Goal: Complete application form: Complete application form

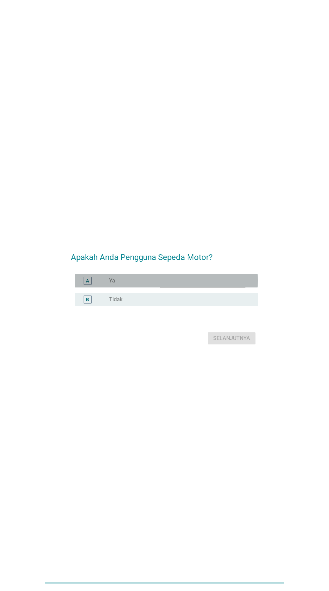
click at [109, 284] on font "Ya" at bounding box center [112, 281] width 6 height 6
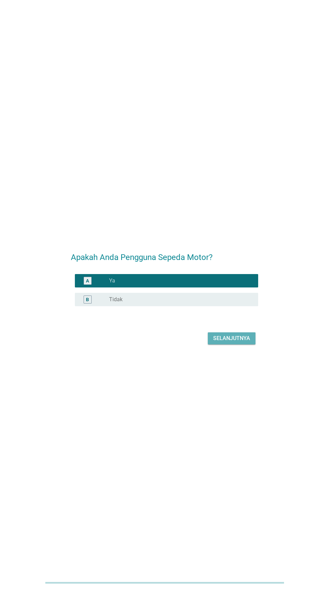
click at [222, 343] on font "Selanjutnya" at bounding box center [231, 339] width 37 height 8
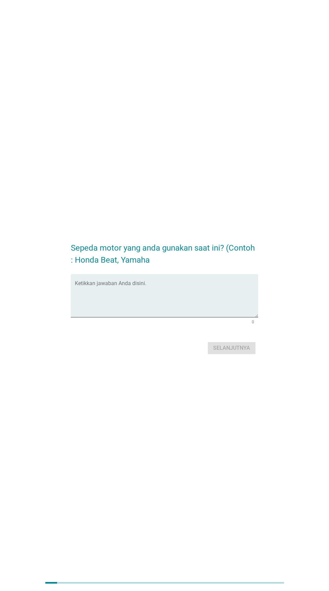
click at [109, 313] on textarea "Ketikkan jawaban Anda disini." at bounding box center [166, 299] width 183 height 35
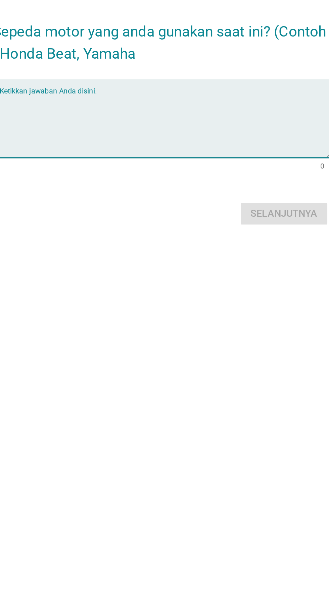
type textarea "H"
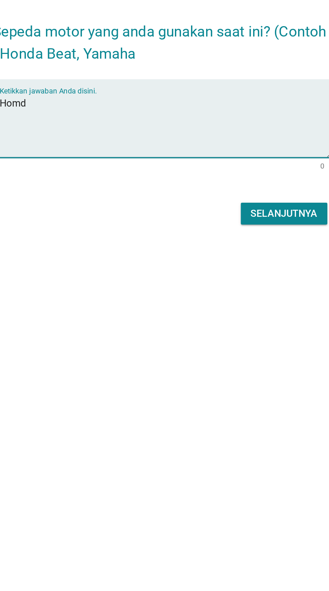
type textarea "Homda"
type textarea "Honda PCX"
click at [217, 351] on font "Selanjutnya" at bounding box center [231, 348] width 37 height 6
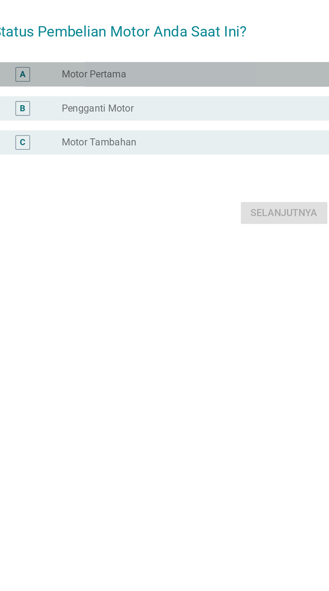
click at [116, 275] on font "Motor Pertama" at bounding box center [127, 271] width 36 height 6
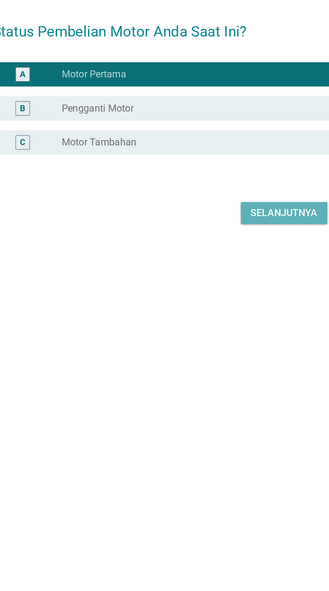
click at [222, 351] on font "Selanjutnya" at bounding box center [231, 348] width 37 height 6
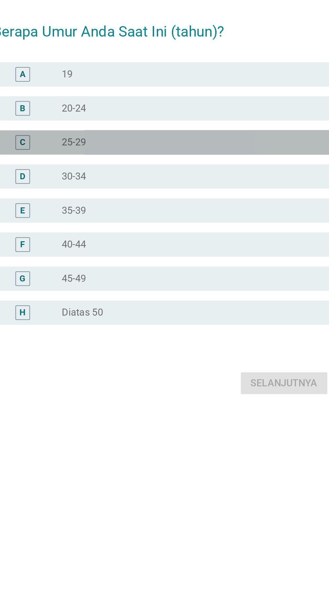
click at [110, 265] on font "25-29" at bounding box center [115, 262] width 13 height 6
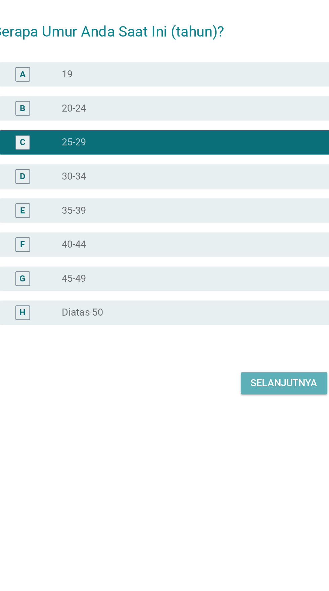
click at [223, 398] on font "Selanjutnya" at bounding box center [231, 395] width 37 height 6
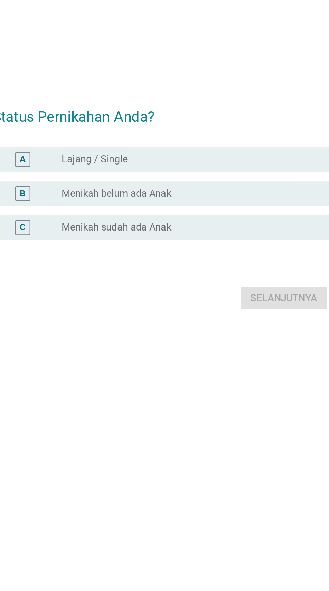
scroll to position [47, 0]
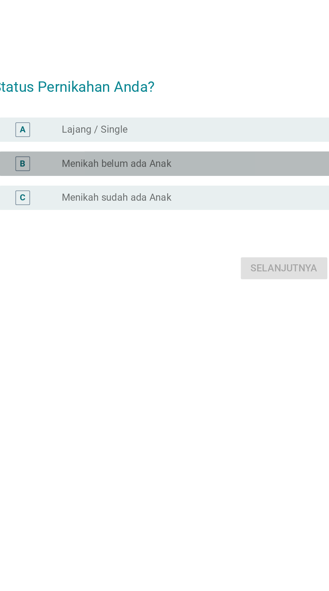
click at [109, 271] on font "Menikah belum ada Anak" at bounding box center [139, 274] width 60 height 6
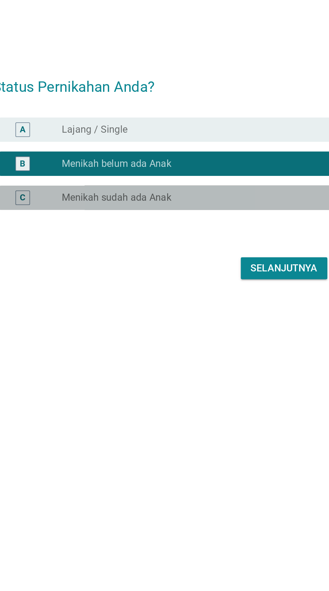
click at [124, 289] on font "Menikah sudah ada Anak" at bounding box center [139, 292] width 60 height 6
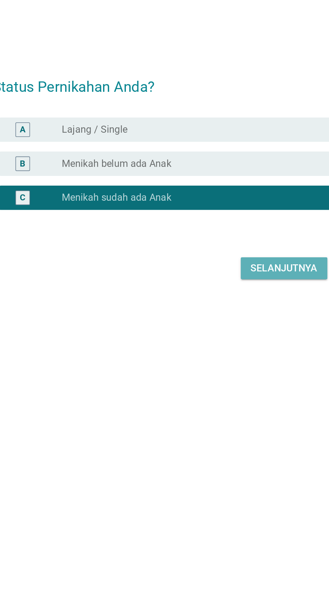
click at [222, 332] on button "Selanjutnya" at bounding box center [232, 332] width 48 height 12
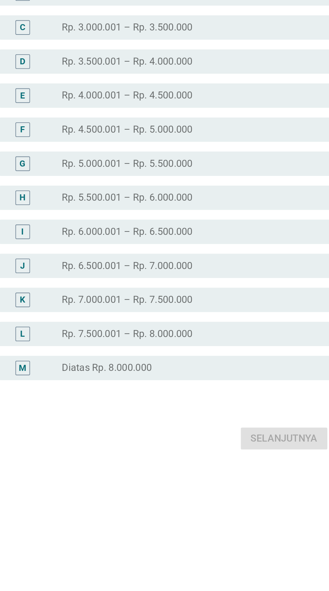
scroll to position [0, 0]
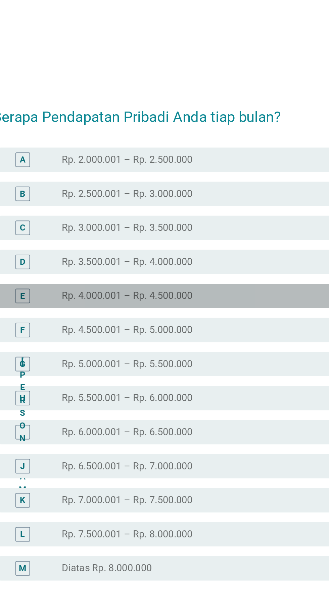
click at [124, 256] on font "Rp. 4.000.001 – Rp. 4.500.000" at bounding box center [145, 252] width 72 height 6
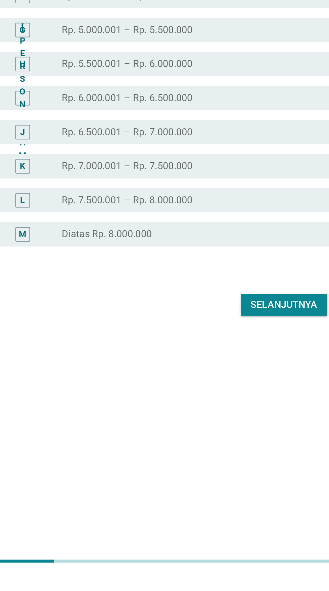
scroll to position [16, 0]
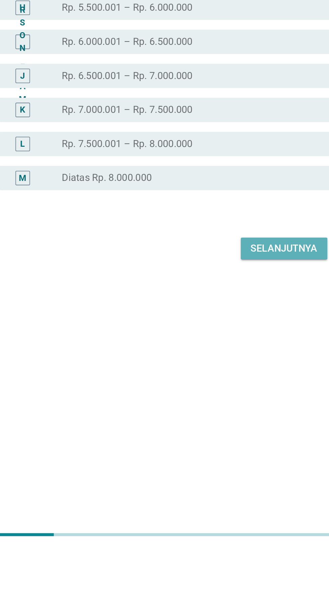
click at [218, 432] on button "Selanjutnya" at bounding box center [232, 425] width 48 height 12
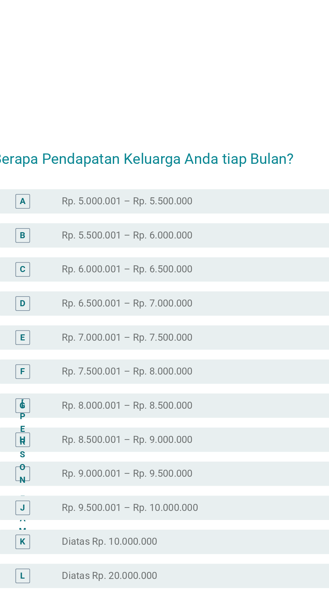
scroll to position [0, 0]
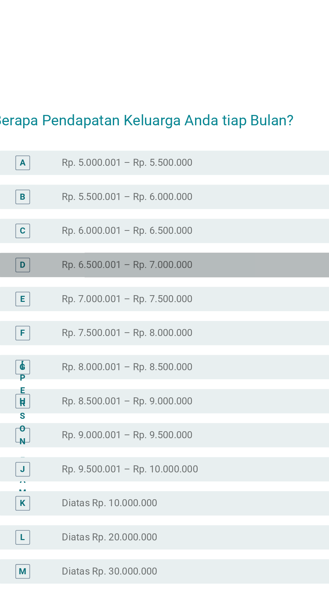
click at [125, 228] on font "Rp. 6.500.001 – Rp. 7.000.000" at bounding box center [145, 224] width 72 height 6
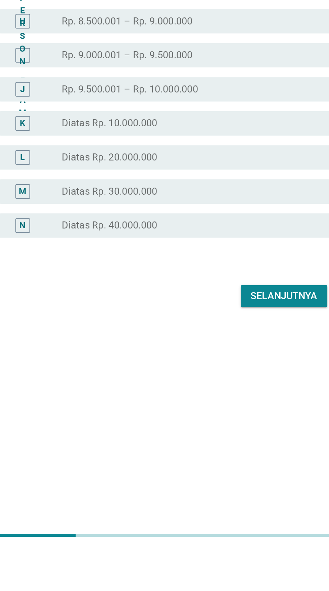
scroll to position [16, 0]
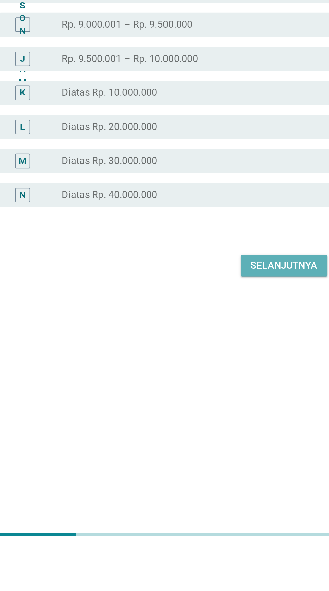
click at [220, 438] on font "Selanjutnya" at bounding box center [231, 435] width 37 height 6
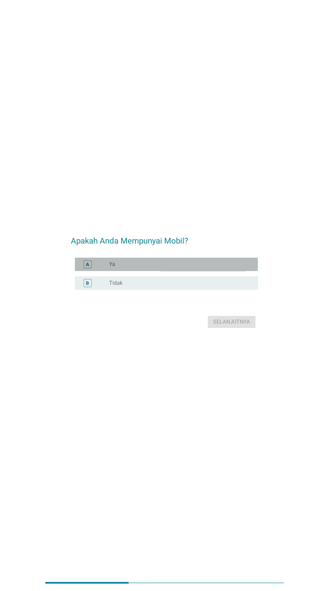
click at [111, 268] on font "Ya" at bounding box center [112, 264] width 6 height 6
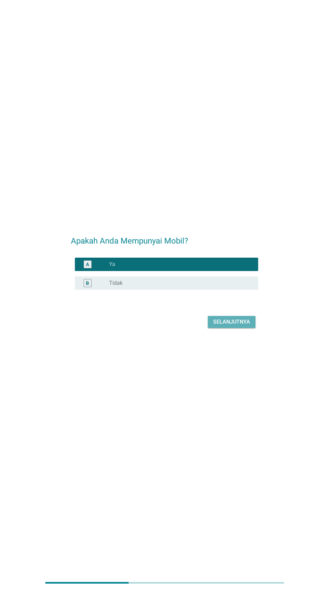
click at [236, 325] on font "Selanjutnya" at bounding box center [231, 322] width 37 height 6
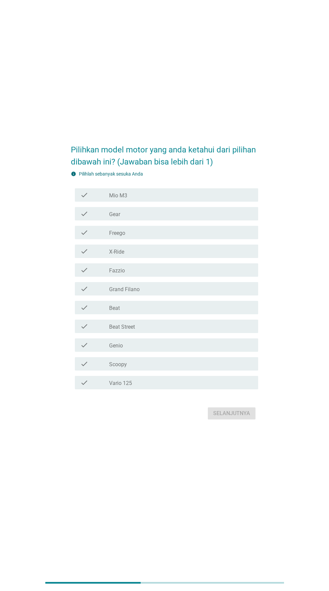
scroll to position [0, 0]
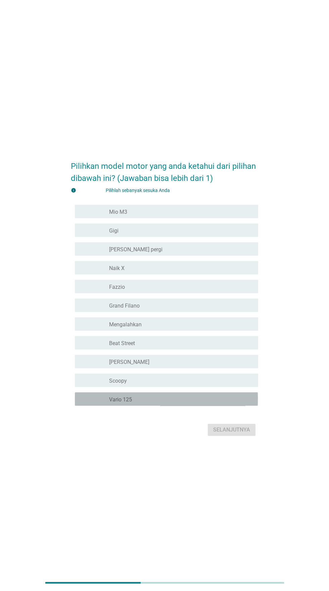
click at [158, 403] on div "garis besar kotak centang kosong Vario 125" at bounding box center [181, 399] width 144 height 8
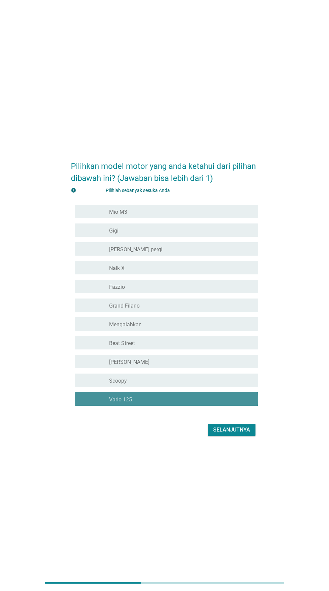
click at [150, 385] on div "garis besar kotak centang kosong Scoopy" at bounding box center [181, 381] width 144 height 8
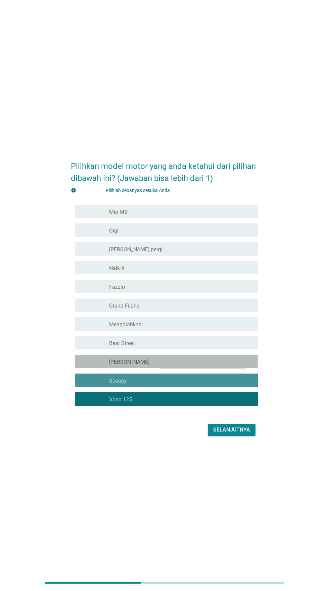
click at [142, 366] on div "garis besar kotak centang kosong [PERSON_NAME]" at bounding box center [181, 362] width 144 height 8
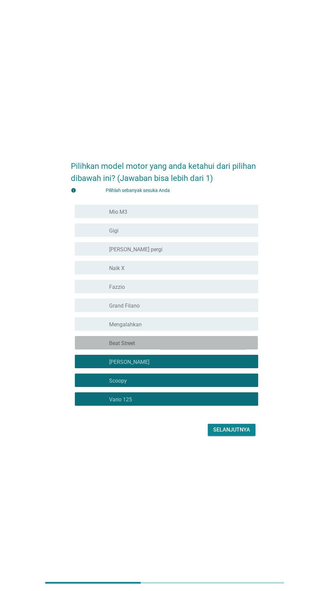
click at [133, 347] on font "Beat Street" at bounding box center [122, 343] width 26 height 6
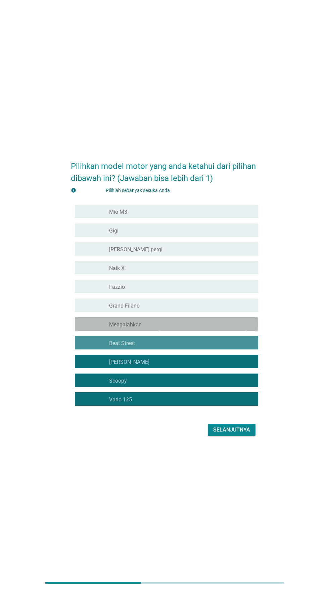
click at [133, 328] on font "Mengalahkan" at bounding box center [125, 325] width 33 height 6
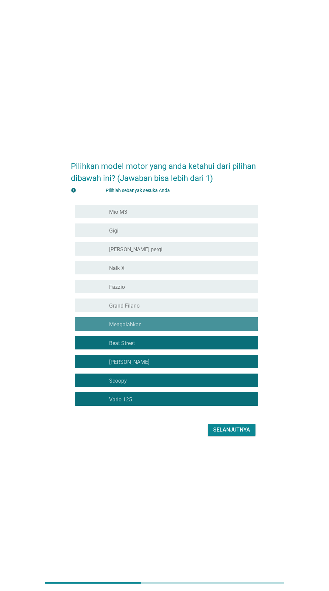
click at [130, 309] on font "Grand Filano" at bounding box center [124, 306] width 31 height 6
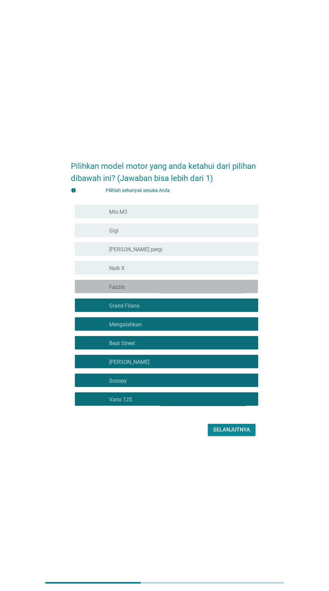
click at [120, 290] on font "Fazzio" at bounding box center [117, 287] width 16 height 6
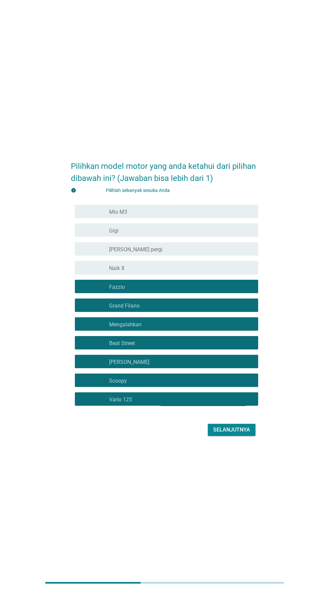
click at [119, 272] on font "Naik X" at bounding box center [116, 268] width 15 height 6
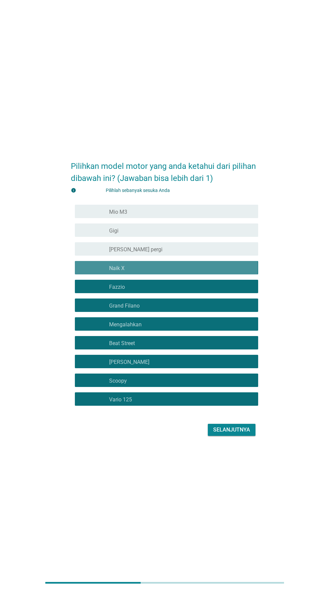
click at [118, 253] on font "[PERSON_NAME] pergi" at bounding box center [135, 249] width 53 height 6
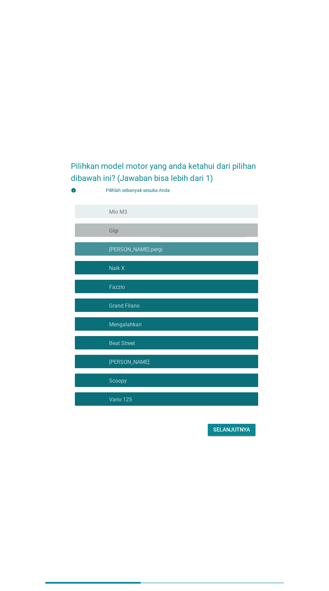
click at [113, 234] on font "Gigi" at bounding box center [113, 231] width 9 height 6
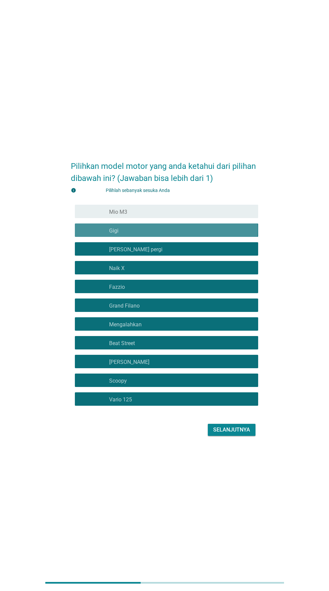
click at [113, 234] on font "Gigi" at bounding box center [113, 231] width 9 height 6
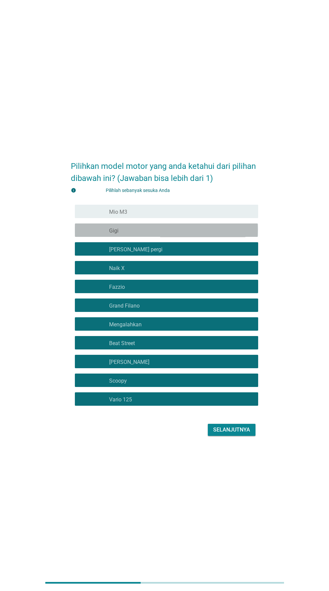
click at [129, 234] on div "garis besar kotak centang kosong Gigi" at bounding box center [181, 230] width 144 height 8
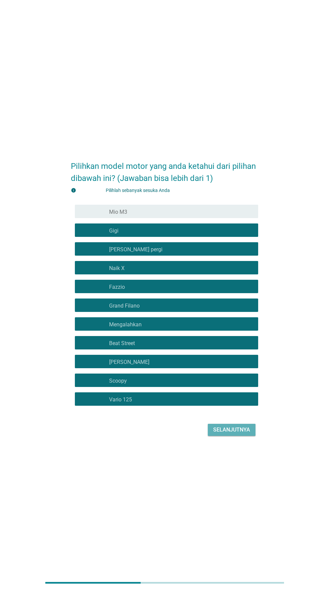
click at [232, 434] on font "Selanjutnya" at bounding box center [231, 430] width 37 height 8
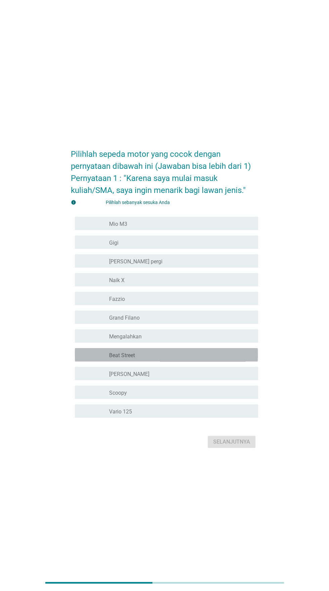
click at [96, 359] on font "memeriksa" at bounding box center [116, 355] width 72 height 8
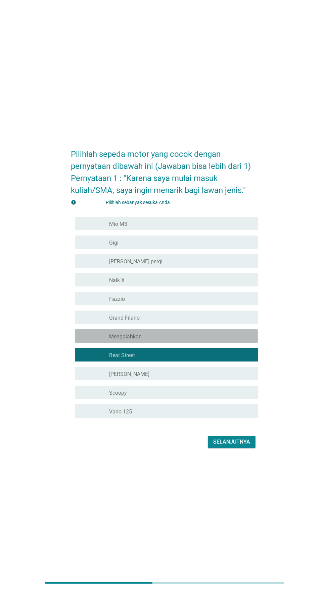
click at [93, 340] on font "memeriksa" at bounding box center [116, 336] width 72 height 8
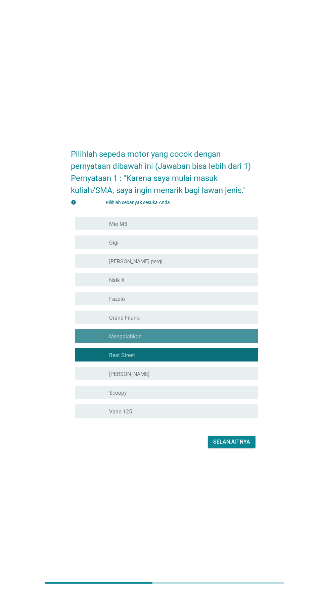
click at [93, 322] on font "memeriksa" at bounding box center [116, 317] width 72 height 8
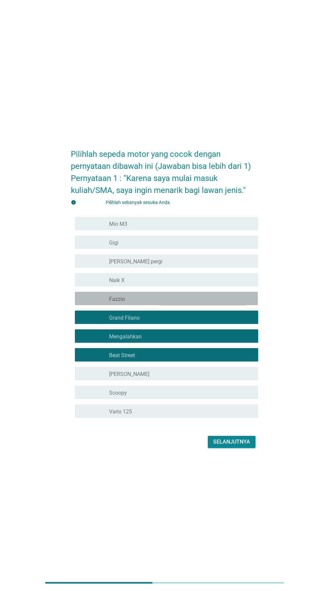
click at [89, 303] on font "memeriksa" at bounding box center [116, 299] width 72 height 8
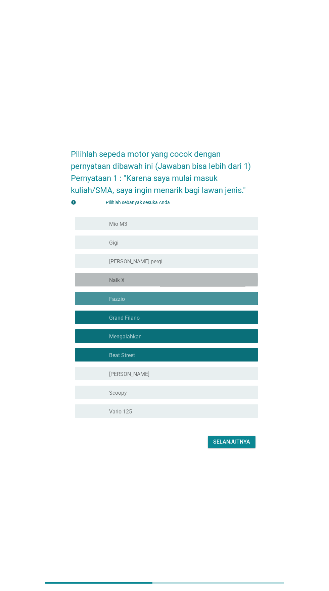
click at [87, 284] on font "memeriksa" at bounding box center [116, 280] width 72 height 8
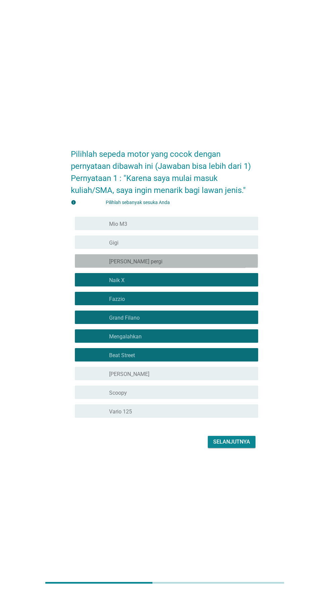
click at [85, 265] on font "memeriksa" at bounding box center [116, 261] width 72 height 8
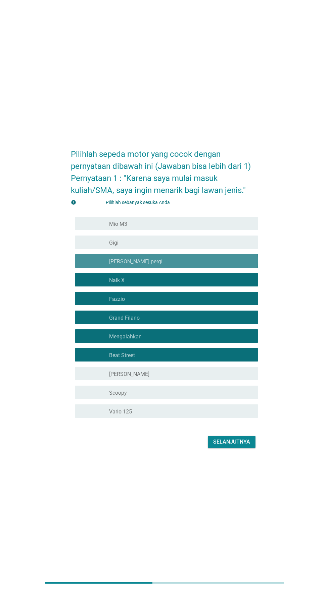
click at [87, 246] on font "memeriksa" at bounding box center [116, 242] width 72 height 8
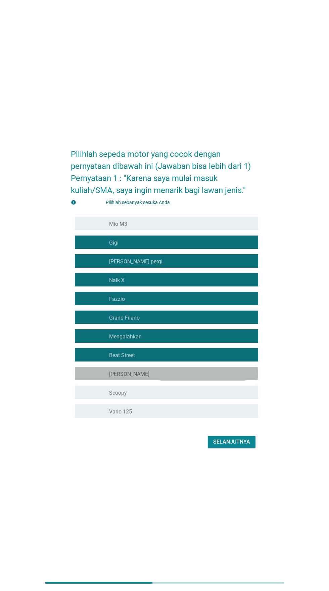
click at [111, 378] on font "[PERSON_NAME]" at bounding box center [129, 374] width 40 height 6
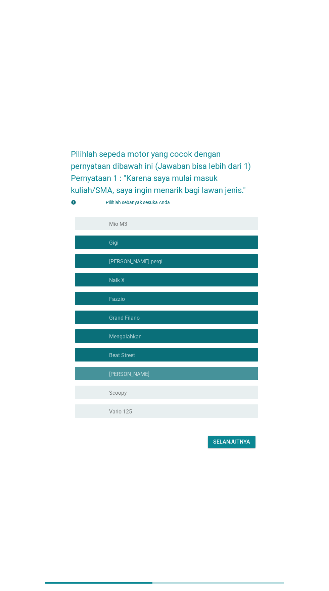
click at [111, 396] on font "Scoopy" at bounding box center [118, 393] width 18 height 6
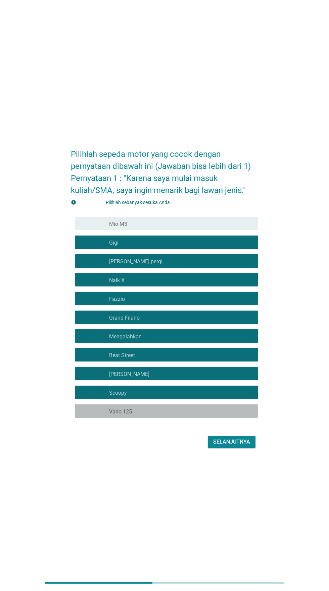
click at [113, 415] on font "Vario 125" at bounding box center [120, 412] width 23 height 6
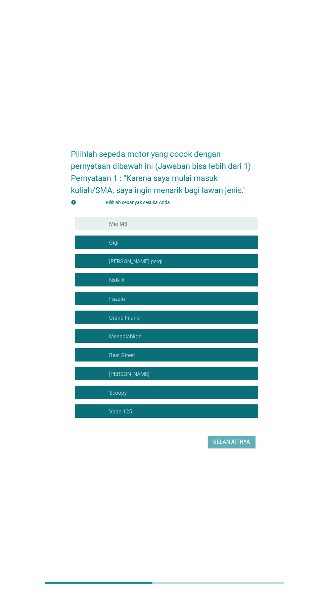
click at [227, 448] on button "Selanjutnya" at bounding box center [232, 442] width 48 height 12
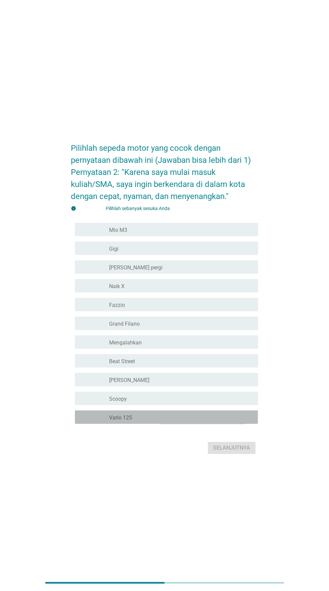
click at [118, 421] on font "Vario 125" at bounding box center [120, 418] width 23 height 6
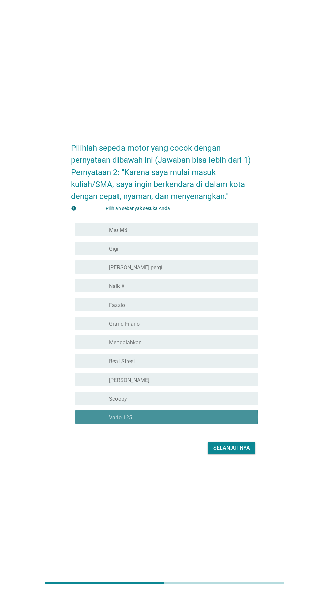
click at [109, 402] on font "Scoopy" at bounding box center [118, 399] width 18 height 6
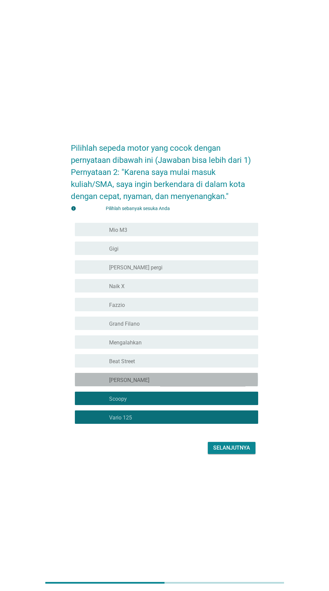
click at [112, 384] on font "[PERSON_NAME]" at bounding box center [129, 380] width 40 height 6
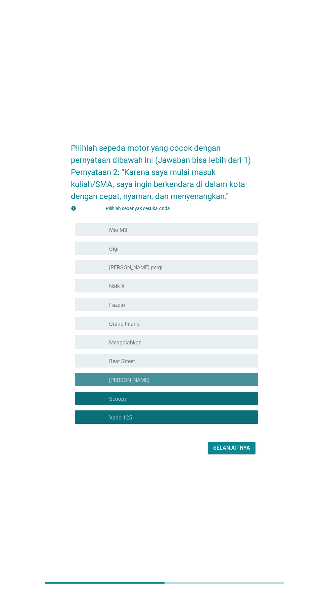
click at [110, 365] on font "Beat Street" at bounding box center [122, 361] width 26 height 6
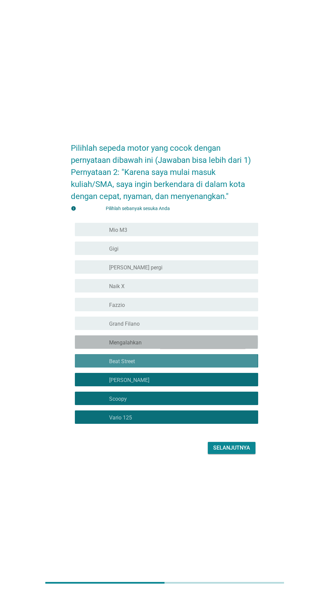
click at [110, 346] on font "Mengalahkan" at bounding box center [125, 343] width 33 height 6
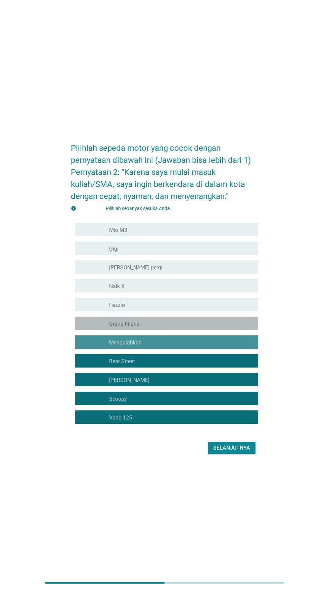
click at [100, 328] on font "memeriksa" at bounding box center [116, 324] width 72 height 8
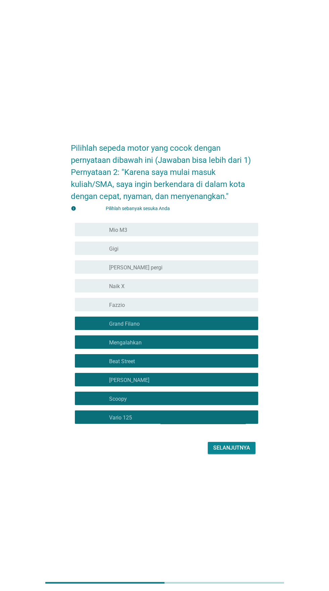
click at [96, 309] on font "memeriksa" at bounding box center [116, 305] width 72 height 8
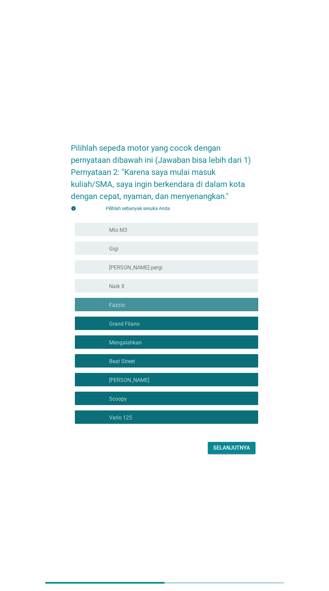
click at [93, 290] on font "memeriksa" at bounding box center [116, 286] width 72 height 8
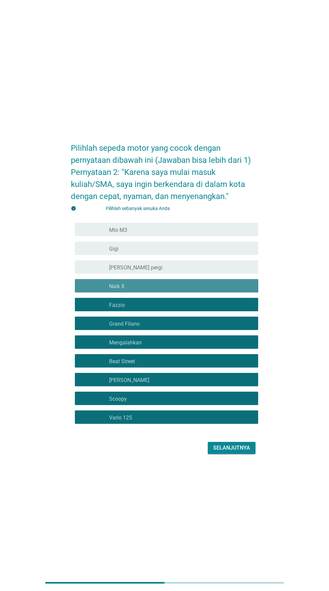
click at [92, 271] on font "memeriksa" at bounding box center [116, 267] width 72 height 8
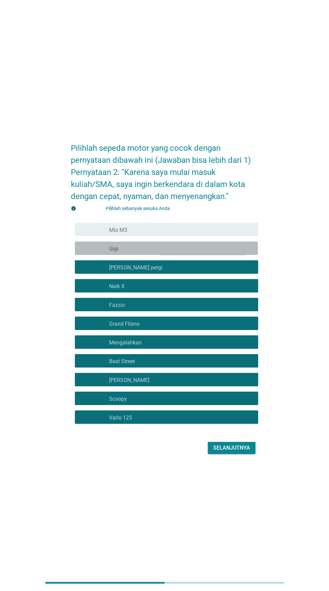
click at [93, 252] on font "memeriksa" at bounding box center [116, 248] width 72 height 8
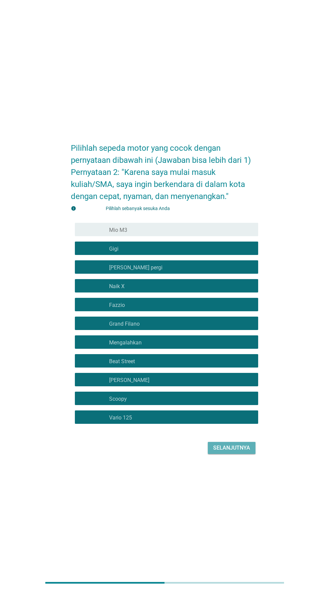
click at [229, 451] on font "Selanjutnya" at bounding box center [231, 448] width 37 height 6
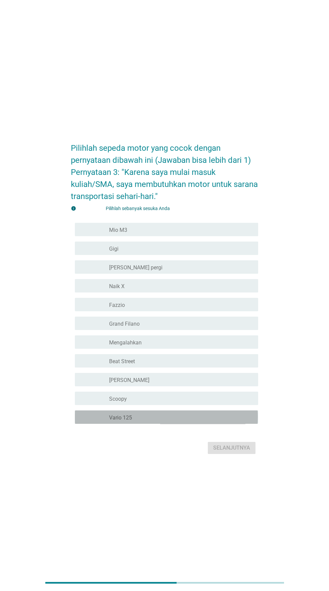
click at [129, 421] on font "Vario 125" at bounding box center [120, 418] width 23 height 6
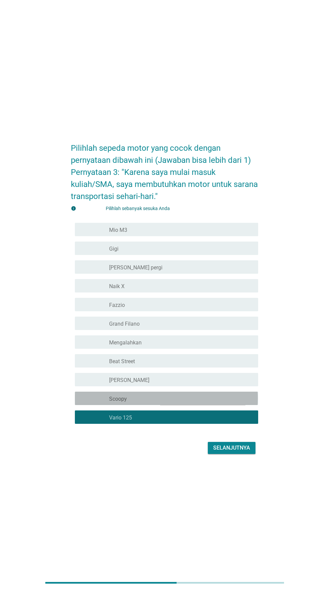
click at [116, 402] on font "Scoopy" at bounding box center [118, 399] width 18 height 6
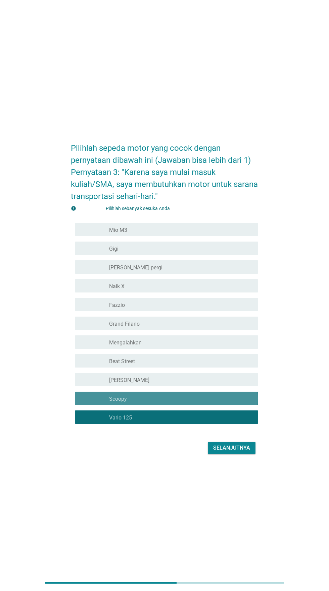
click at [114, 384] on font "[PERSON_NAME]" at bounding box center [129, 380] width 40 height 6
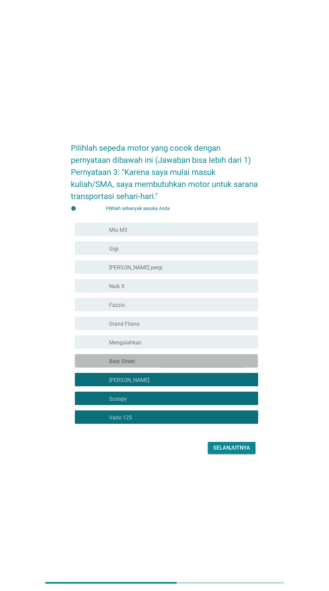
click at [110, 365] on font "Beat Street" at bounding box center [122, 361] width 26 height 6
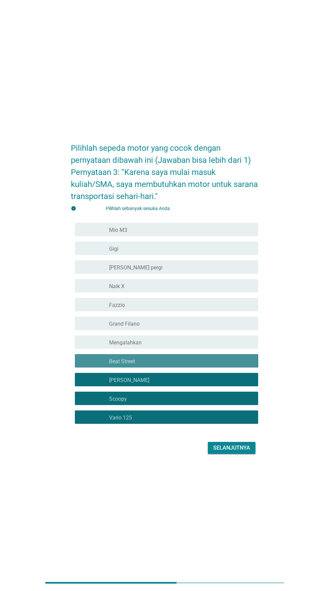
click at [111, 346] on font "Mengalahkan" at bounding box center [125, 343] width 33 height 6
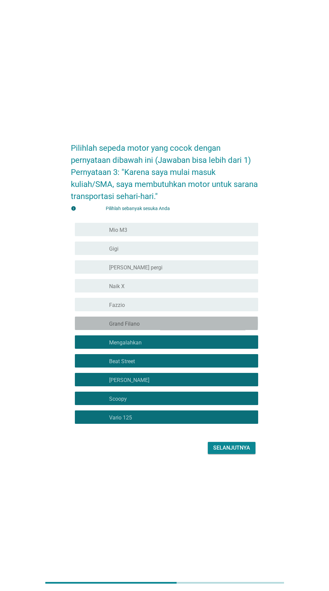
click at [109, 327] on font "Grand Filano" at bounding box center [124, 324] width 31 height 6
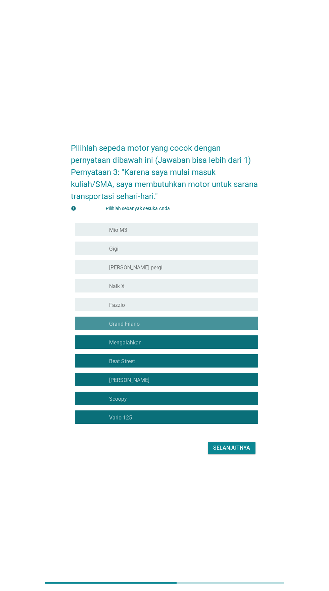
click at [97, 309] on font "memeriksa" at bounding box center [116, 305] width 72 height 8
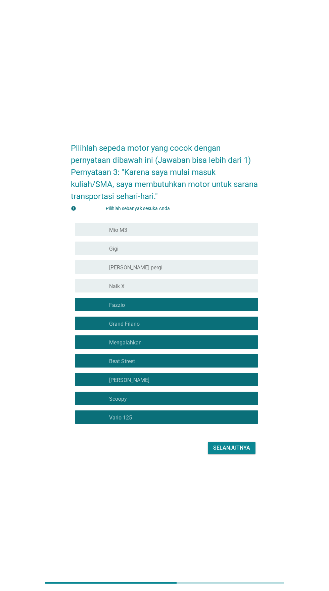
click at [99, 290] on font "memeriksa" at bounding box center [116, 286] width 72 height 8
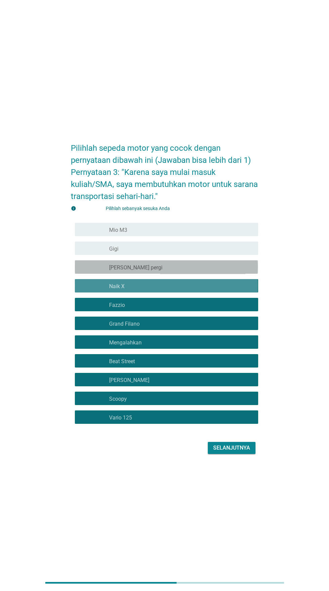
click at [98, 271] on font "memeriksa" at bounding box center [116, 267] width 72 height 8
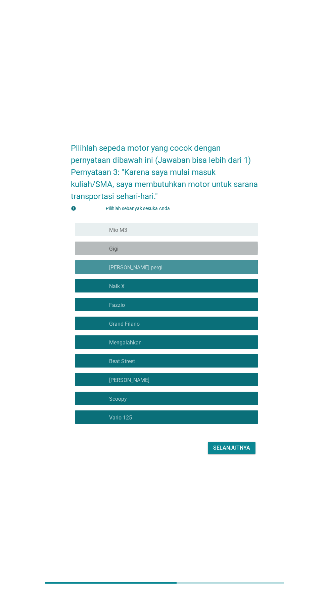
click at [97, 252] on font "memeriksa" at bounding box center [116, 248] width 72 height 8
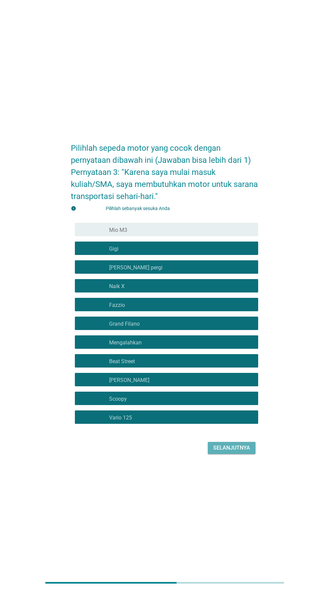
click at [224, 451] on font "Selanjutnya" at bounding box center [231, 448] width 37 height 6
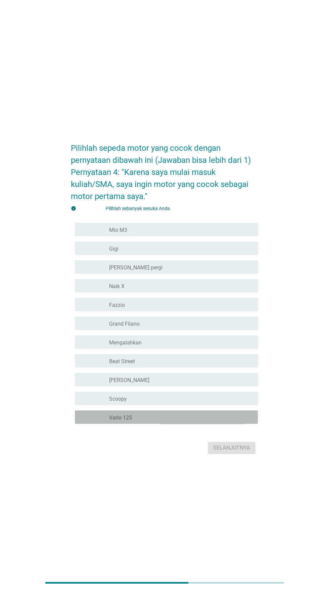
click at [113, 421] on font "Vario 125" at bounding box center [120, 418] width 23 height 6
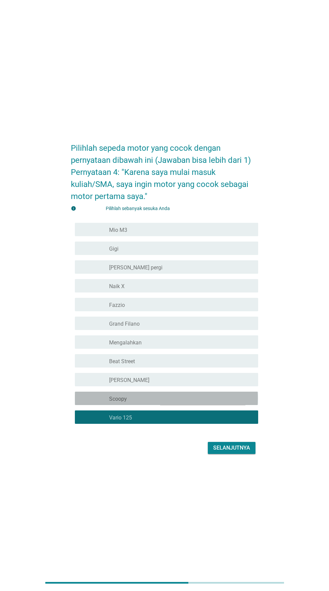
click at [111, 402] on font "Scoopy" at bounding box center [118, 399] width 18 height 6
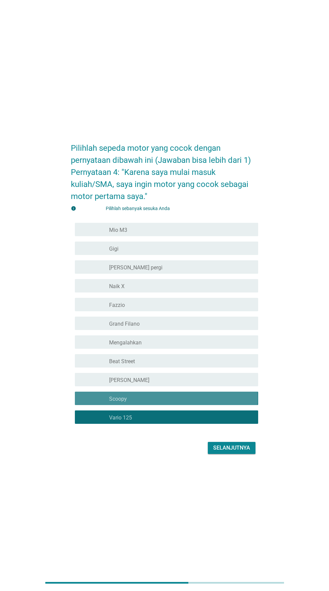
click at [109, 384] on font "[PERSON_NAME]" at bounding box center [129, 380] width 40 height 6
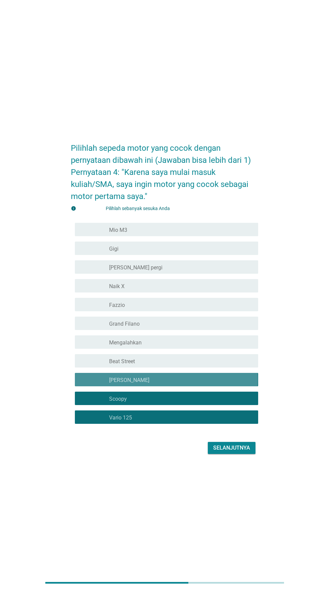
click at [109, 365] on font "Beat Street" at bounding box center [122, 361] width 26 height 6
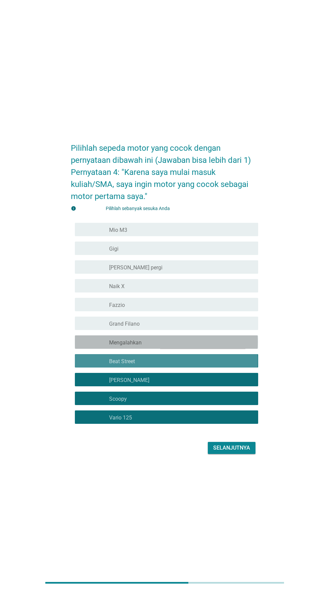
click at [99, 346] on font "memeriksa" at bounding box center [116, 342] width 72 height 8
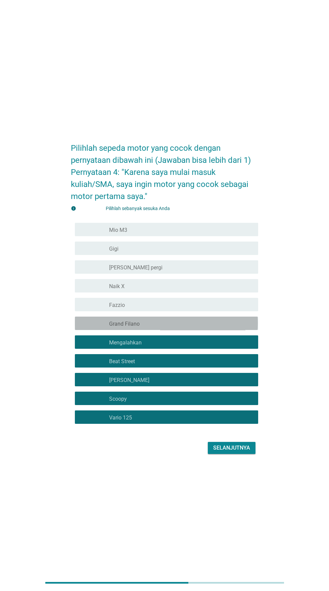
click at [95, 328] on font "memeriksa" at bounding box center [116, 324] width 72 height 8
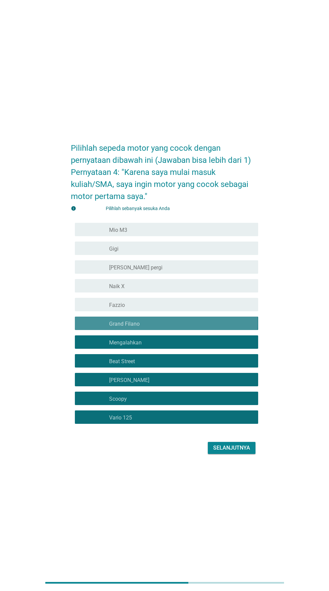
click at [96, 309] on font "memeriksa" at bounding box center [116, 305] width 72 height 8
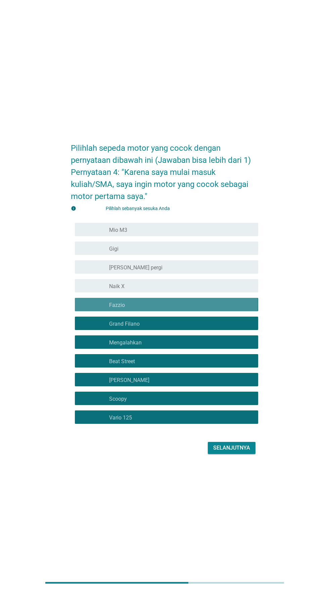
click at [95, 290] on font "memeriksa" at bounding box center [116, 286] width 72 height 8
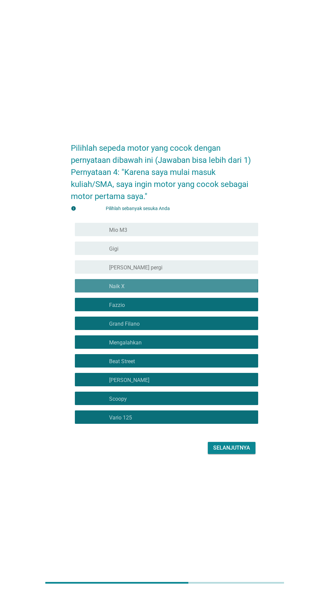
click at [91, 271] on font "memeriksa" at bounding box center [116, 267] width 72 height 8
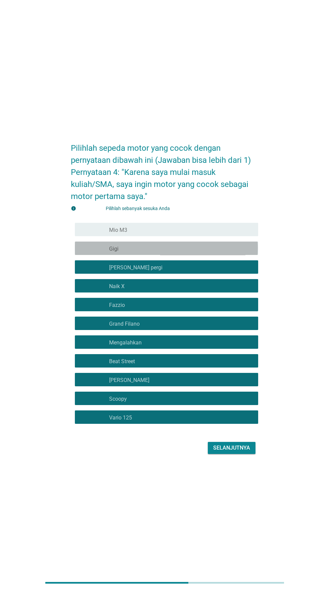
click at [94, 252] on font "memeriksa" at bounding box center [116, 248] width 72 height 8
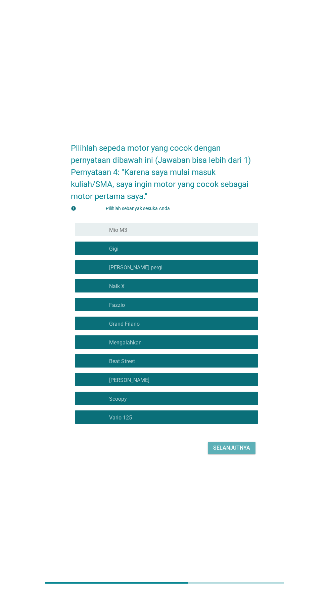
click at [222, 451] on font "Selanjutnya" at bounding box center [231, 448] width 37 height 6
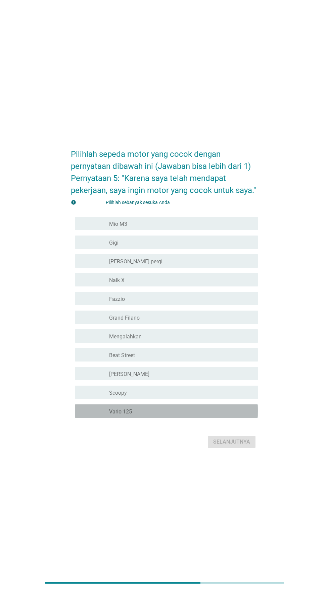
click at [124, 415] on font "Vario 125" at bounding box center [120, 412] width 23 height 6
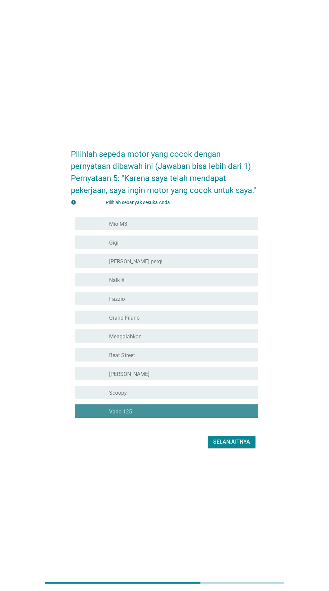
click at [117, 396] on font "Scoopy" at bounding box center [118, 393] width 18 height 6
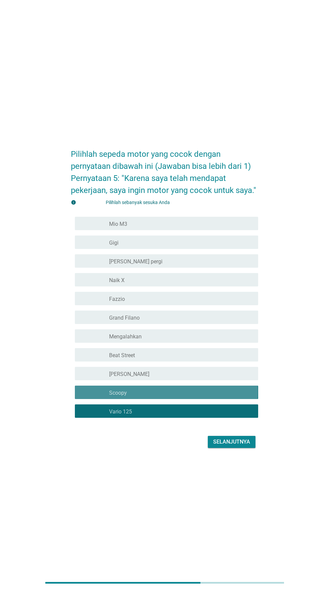
click at [115, 378] on font "[PERSON_NAME]" at bounding box center [129, 374] width 40 height 6
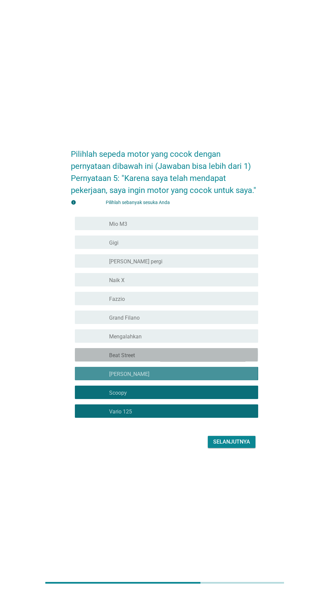
click at [114, 359] on font "Beat Street" at bounding box center [122, 355] width 26 height 6
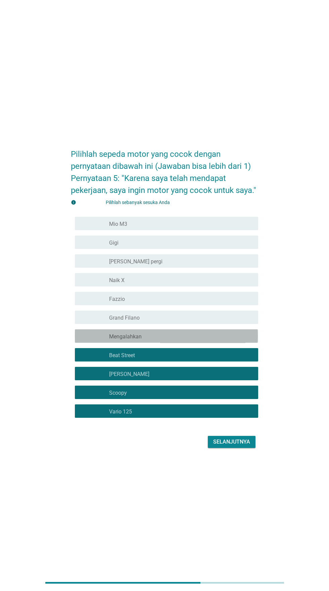
click at [115, 340] on font "Mengalahkan" at bounding box center [125, 337] width 33 height 6
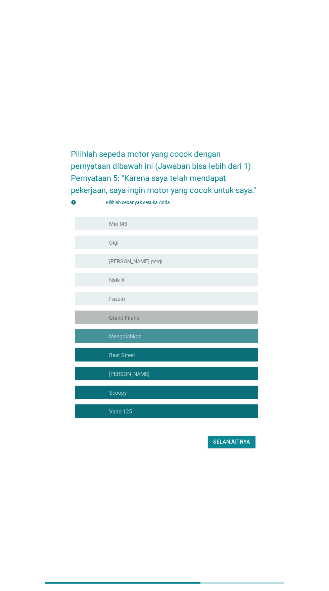
click at [115, 321] on font "Grand Filano" at bounding box center [124, 318] width 31 height 6
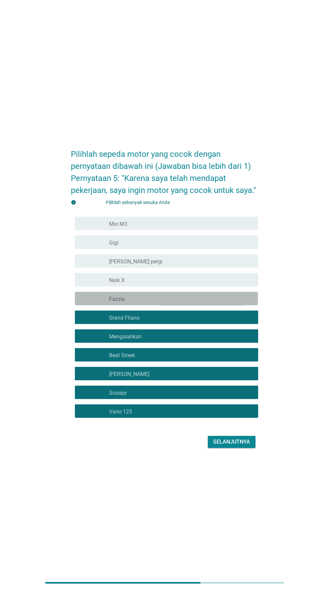
click at [114, 302] on font "Fazzio" at bounding box center [117, 299] width 16 height 6
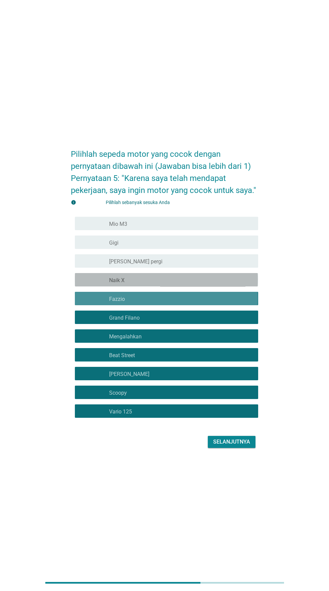
click at [109, 284] on font "Naik X" at bounding box center [116, 280] width 15 height 6
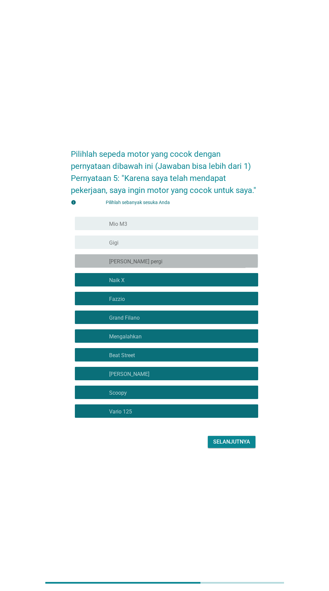
click at [112, 265] on font "[PERSON_NAME] pergi" at bounding box center [135, 262] width 53 height 6
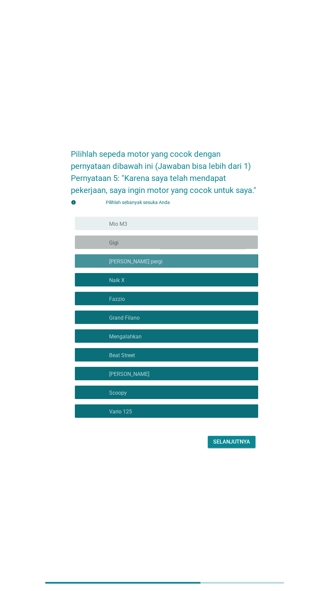
click at [100, 246] on font "memeriksa" at bounding box center [116, 242] width 72 height 8
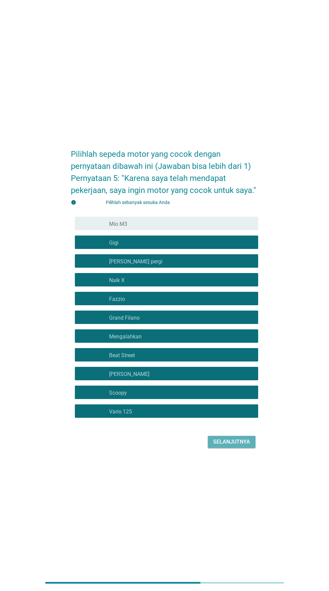
click at [223, 445] on font "Selanjutnya" at bounding box center [231, 442] width 37 height 6
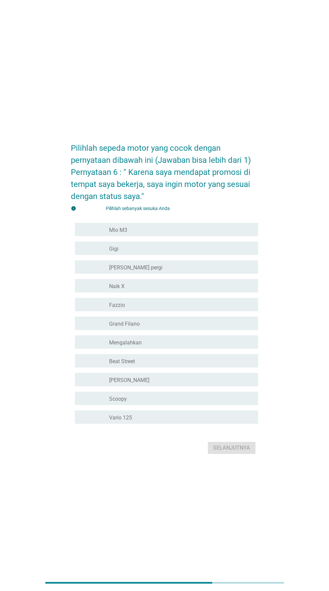
click at [124, 421] on font "Vario 125" at bounding box center [120, 418] width 23 height 6
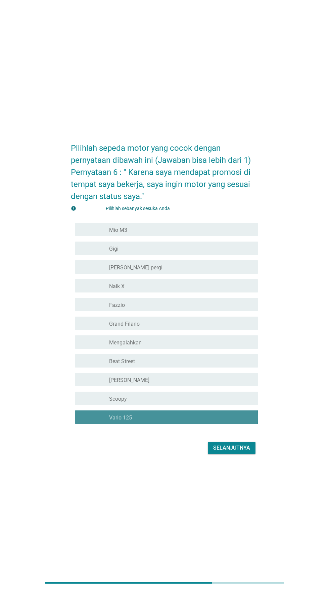
click at [119, 402] on font "Scoopy" at bounding box center [118, 399] width 18 height 6
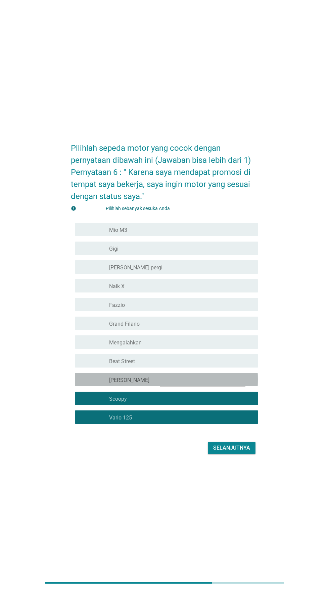
click at [115, 384] on font "[PERSON_NAME]" at bounding box center [129, 380] width 40 height 6
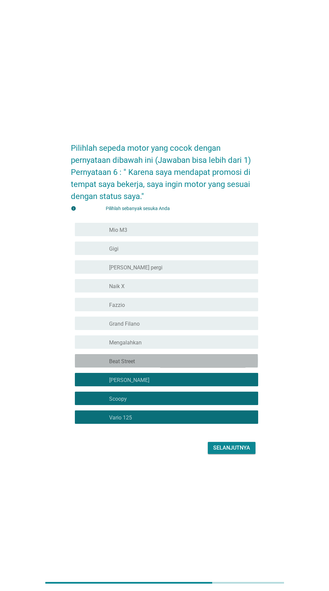
click at [116, 365] on font "Beat Street" at bounding box center [122, 361] width 26 height 6
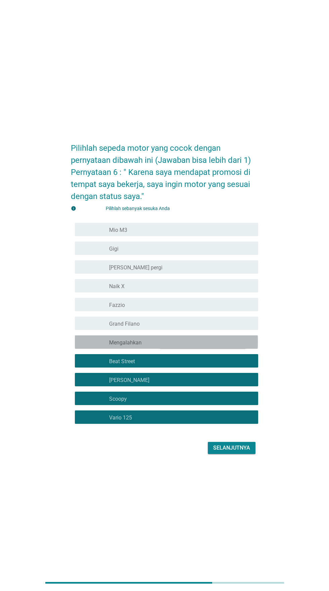
click at [113, 346] on font "Mengalahkan" at bounding box center [125, 343] width 33 height 6
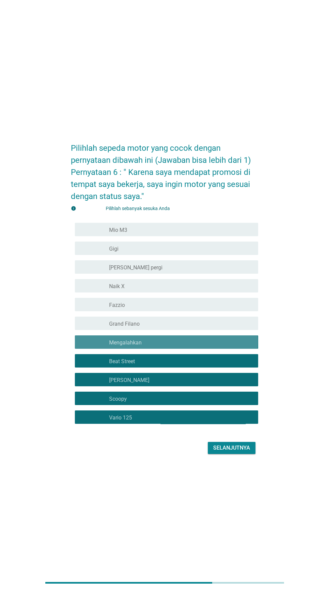
click at [112, 327] on font "Grand Filano" at bounding box center [124, 324] width 31 height 6
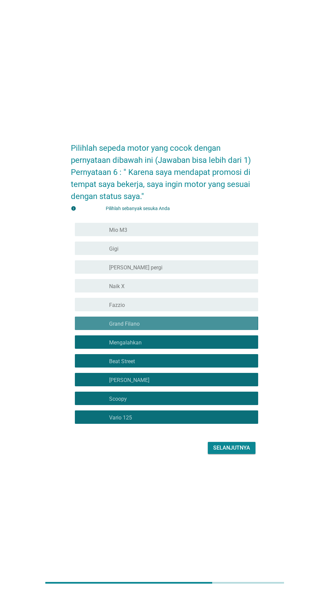
click at [112, 308] on font "Fazzio" at bounding box center [117, 305] width 16 height 6
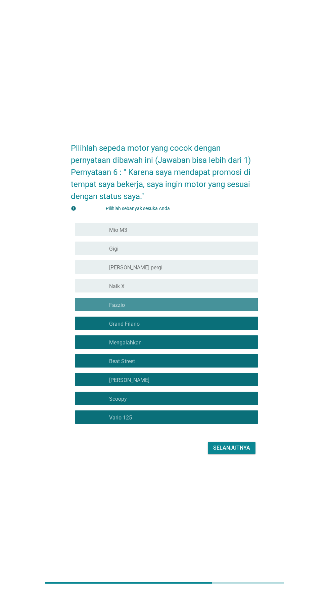
click at [111, 290] on font "Naik X" at bounding box center [116, 286] width 15 height 6
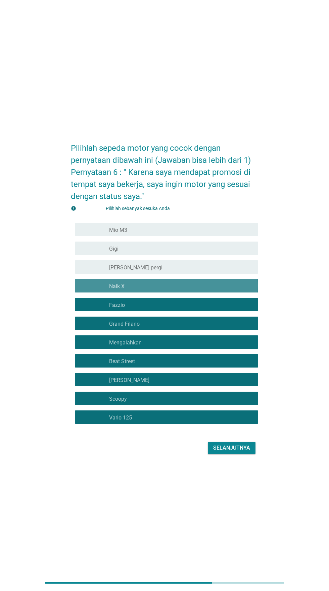
click at [102, 293] on div "memeriksa garis besar kotak centang kosong Naik X" at bounding box center [166, 285] width 183 height 13
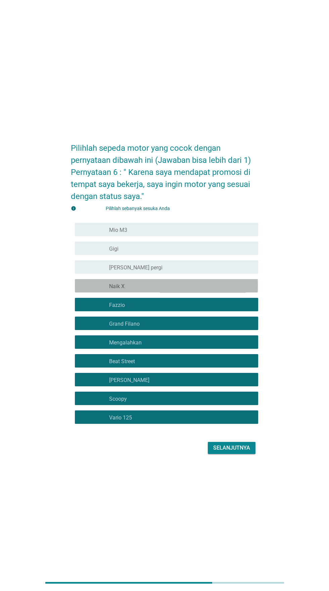
click at [113, 290] on font "Naik X" at bounding box center [116, 286] width 15 height 6
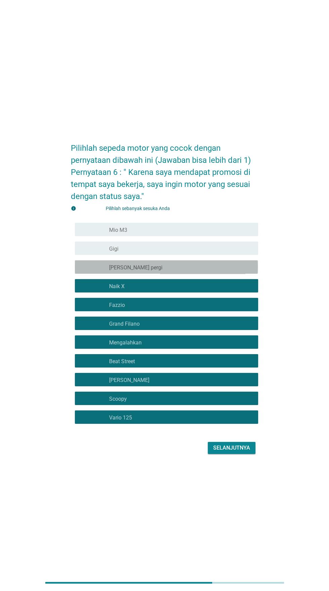
click at [112, 271] on font "[PERSON_NAME] pergi" at bounding box center [135, 268] width 53 height 6
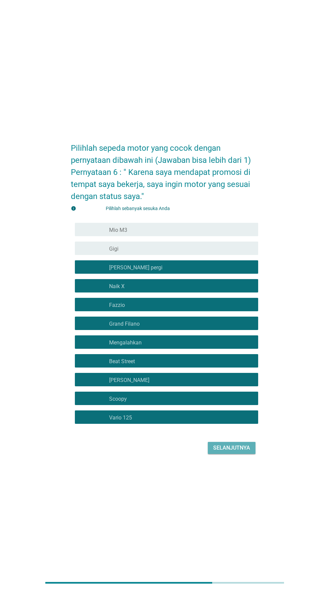
click at [226, 451] on font "Selanjutnya" at bounding box center [231, 448] width 37 height 6
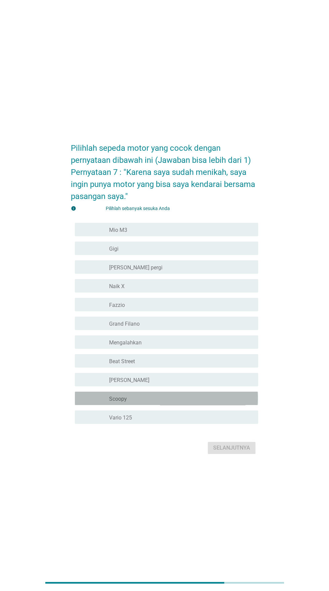
click at [112, 402] on font "Scoopy" at bounding box center [118, 399] width 18 height 6
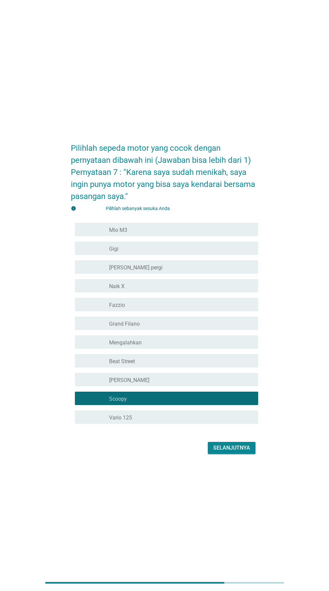
click at [113, 384] on font "[PERSON_NAME]" at bounding box center [129, 380] width 40 height 6
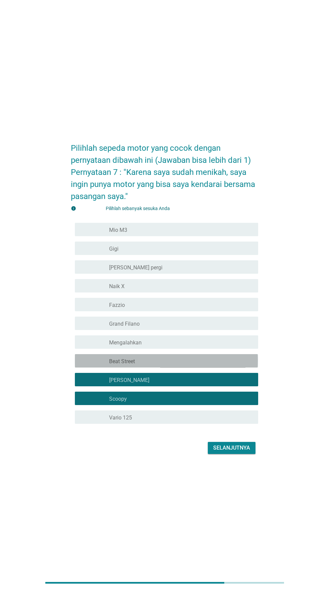
click at [110, 365] on font "Beat Street" at bounding box center [122, 361] width 26 height 6
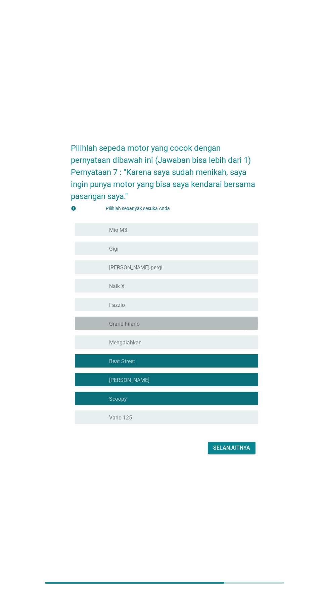
click at [100, 330] on div "memeriksa garis besar kotak centang kosong Grand Filano" at bounding box center [166, 323] width 183 height 13
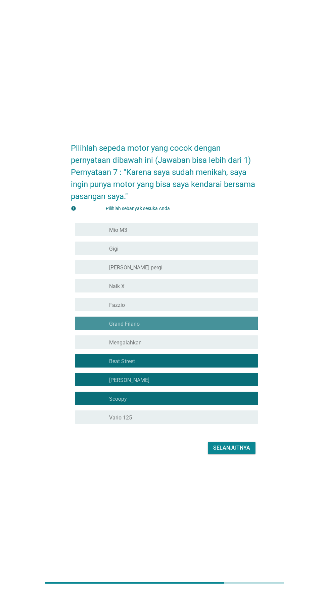
click at [98, 328] on font "memeriksa" at bounding box center [116, 324] width 72 height 8
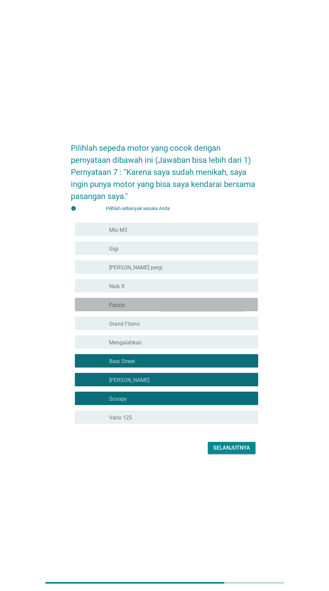
click at [95, 309] on font "memeriksa" at bounding box center [116, 305] width 72 height 8
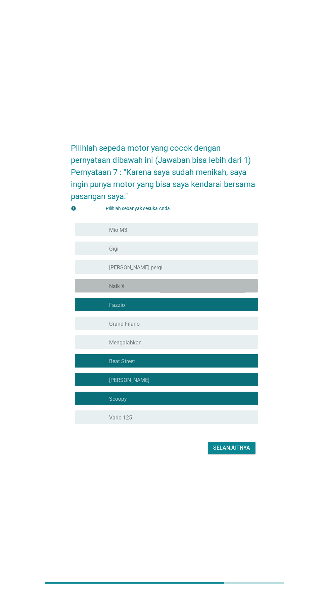
click at [91, 290] on font "memeriksa" at bounding box center [116, 286] width 72 height 8
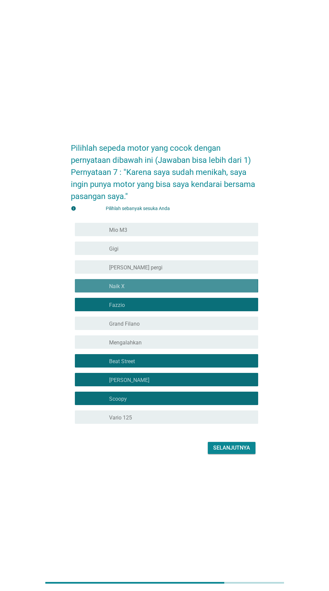
click at [92, 271] on font "memeriksa" at bounding box center [116, 267] width 72 height 8
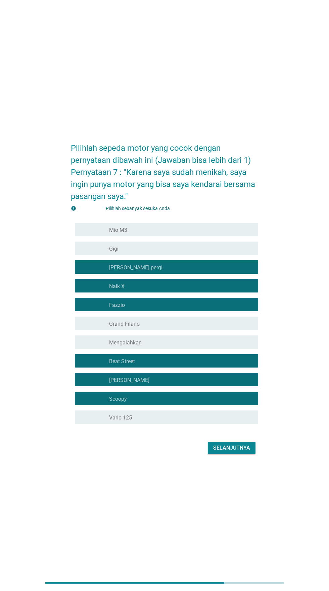
click at [88, 252] on font "memeriksa" at bounding box center [116, 248] width 72 height 8
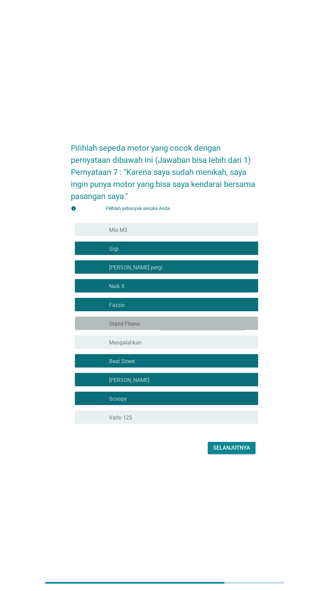
click at [112, 327] on font "Grand Filano" at bounding box center [124, 324] width 31 height 6
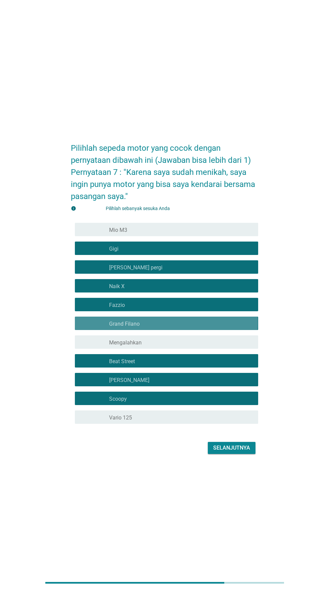
click at [111, 346] on font "Mengalahkan" at bounding box center [125, 343] width 33 height 6
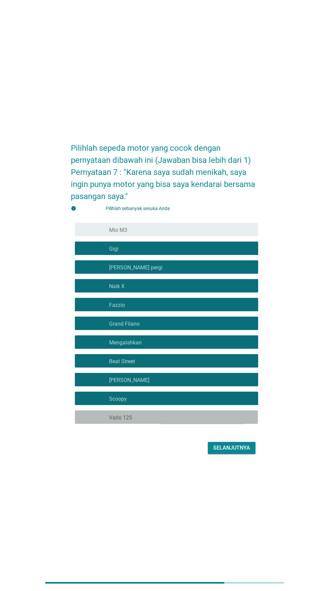
click at [125, 421] on font "Vario 125" at bounding box center [120, 418] width 23 height 6
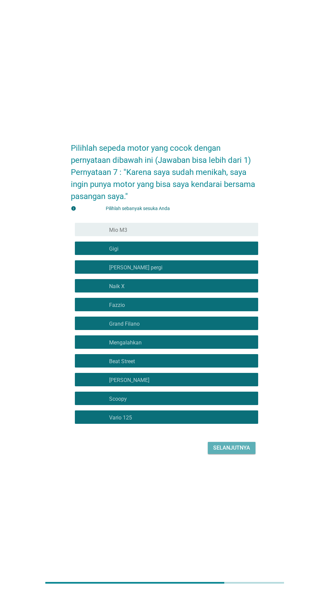
click at [217, 451] on font "Selanjutnya" at bounding box center [231, 448] width 37 height 6
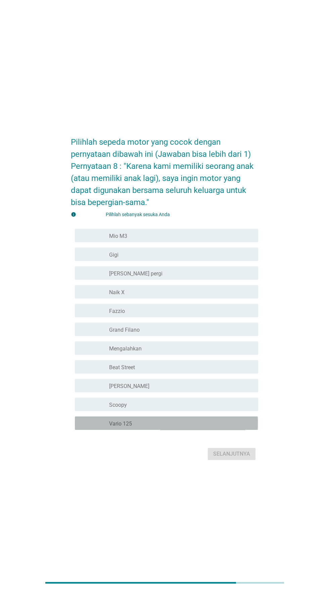
click at [128, 427] on font "Vario 125" at bounding box center [120, 424] width 23 height 6
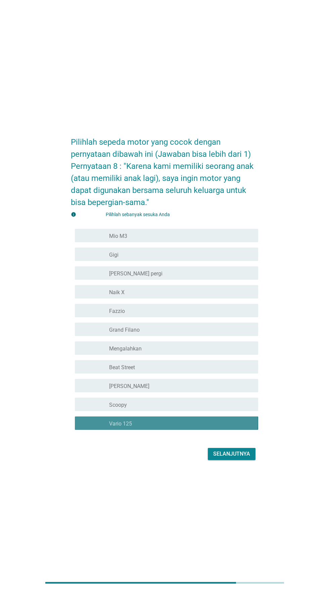
click at [118, 408] on font "Scoopy" at bounding box center [118, 405] width 18 height 6
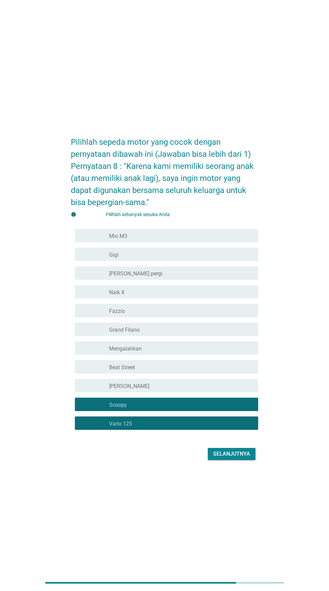
click at [116, 371] on font "Beat Street" at bounding box center [122, 367] width 26 height 6
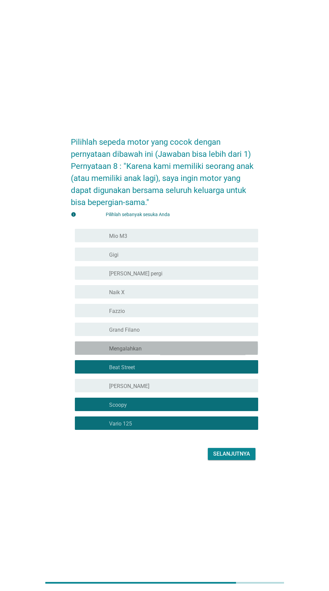
click at [115, 352] on font "Mengalahkan" at bounding box center [125, 349] width 33 height 6
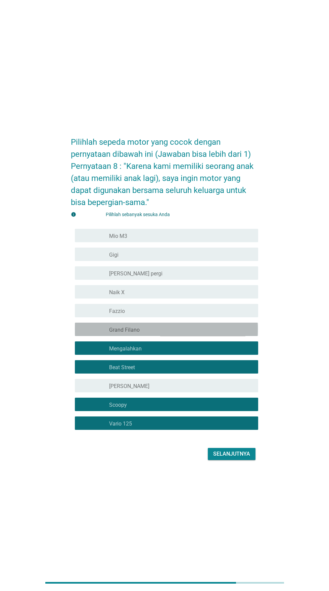
click at [116, 333] on font "Grand Filano" at bounding box center [124, 330] width 31 height 6
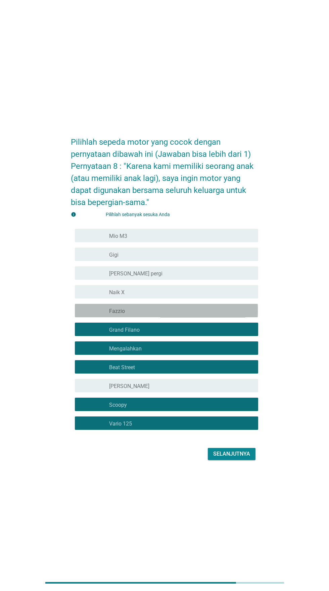
click at [111, 314] on font "Fazzio" at bounding box center [117, 311] width 16 height 6
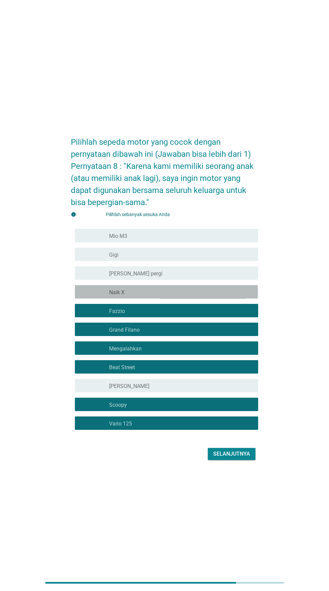
click at [98, 296] on font "memeriksa" at bounding box center [116, 292] width 72 height 8
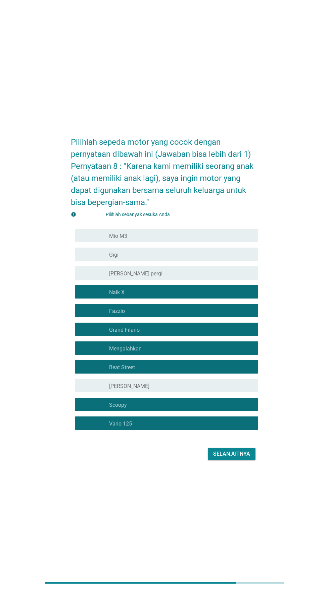
click at [96, 277] on font "memeriksa" at bounding box center [116, 273] width 72 height 8
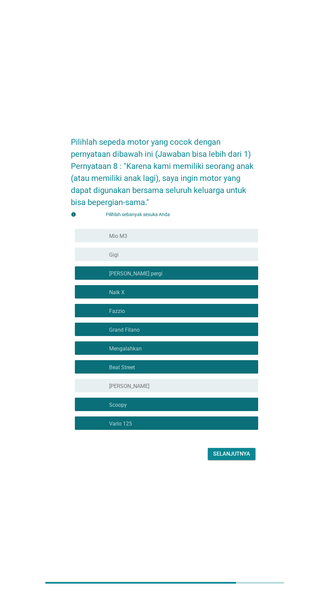
click at [122, 390] on font "[PERSON_NAME]" at bounding box center [129, 386] width 40 height 6
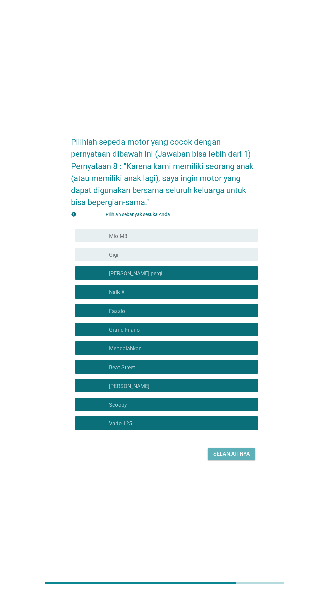
click at [228, 457] on font "Selanjutnya" at bounding box center [231, 454] width 37 height 6
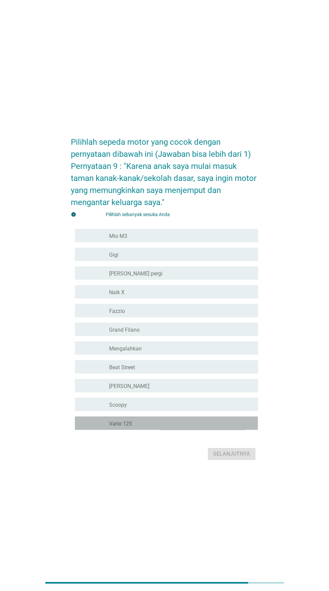
click at [125, 427] on font "Vario 125" at bounding box center [120, 424] width 23 height 6
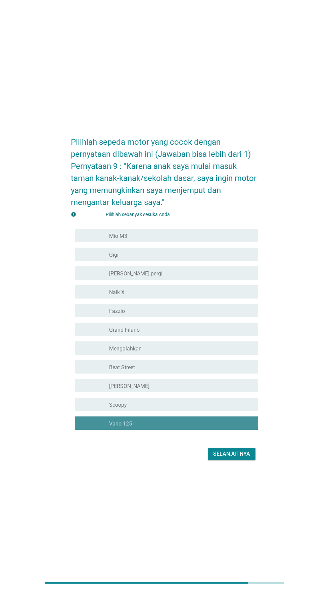
click at [122, 408] on font "Scoopy" at bounding box center [118, 405] width 18 height 6
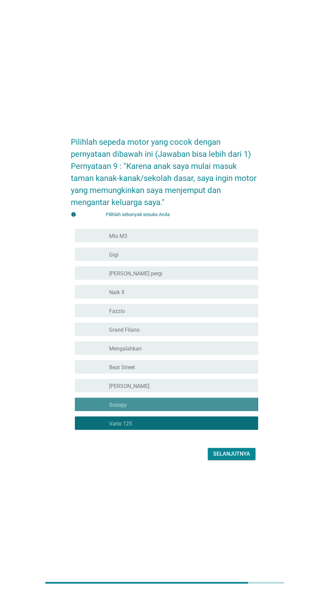
click at [116, 390] on font "[PERSON_NAME]" at bounding box center [129, 386] width 40 height 6
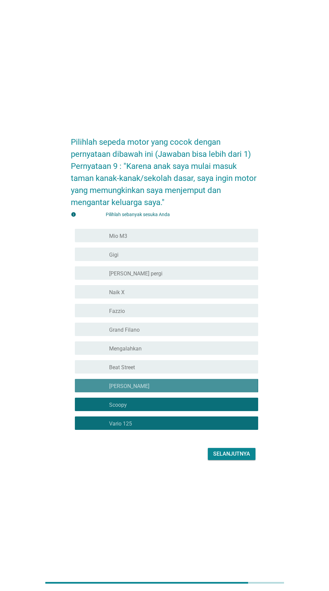
click at [113, 371] on font "Beat Street" at bounding box center [122, 367] width 26 height 6
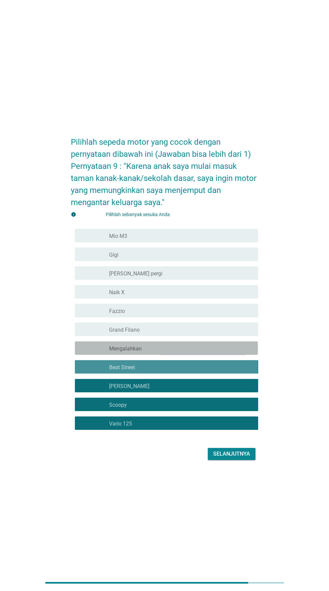
click at [110, 352] on font "Mengalahkan" at bounding box center [125, 349] width 33 height 6
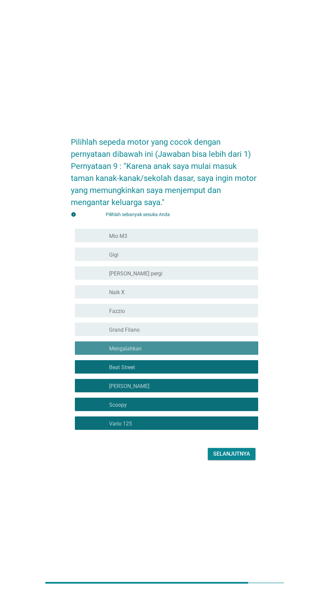
click at [96, 334] on font "memeriksa" at bounding box center [116, 330] width 72 height 8
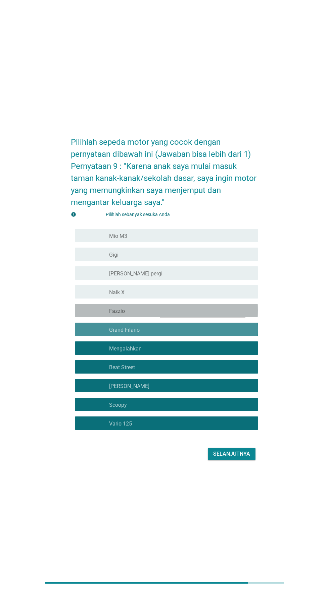
click at [94, 315] on font "memeriksa" at bounding box center [116, 311] width 72 height 8
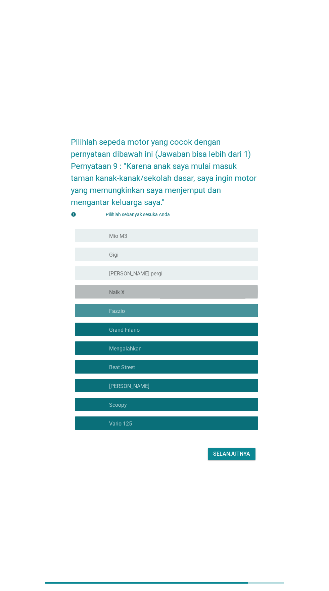
click at [95, 296] on font "memeriksa" at bounding box center [116, 292] width 72 height 8
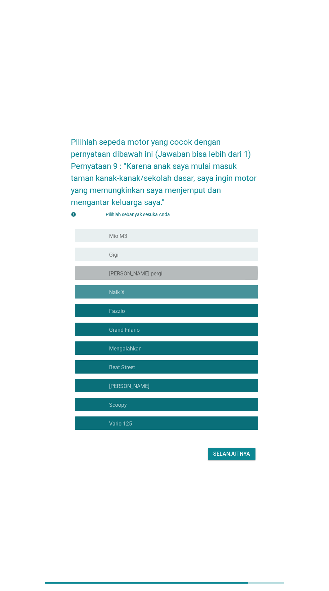
click at [93, 277] on font "memeriksa" at bounding box center [116, 273] width 72 height 8
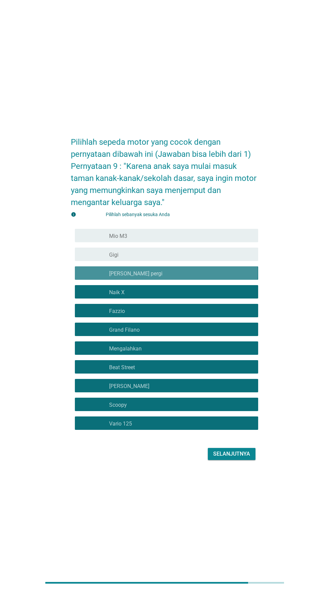
click at [90, 259] on font "memeriksa" at bounding box center [116, 254] width 72 height 8
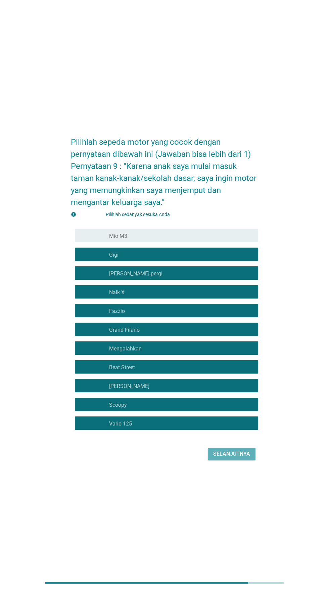
click at [228, 460] on button "Selanjutnya" at bounding box center [232, 454] width 48 height 12
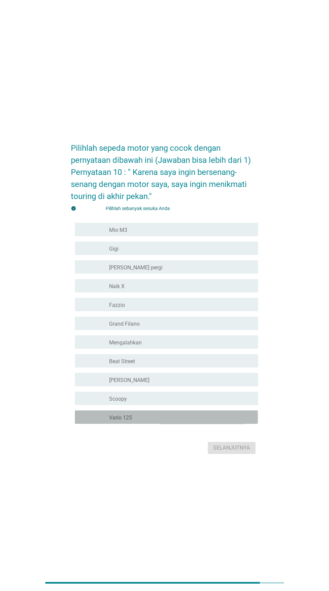
click at [109, 420] on div at bounding box center [109, 418] width 0 height 4
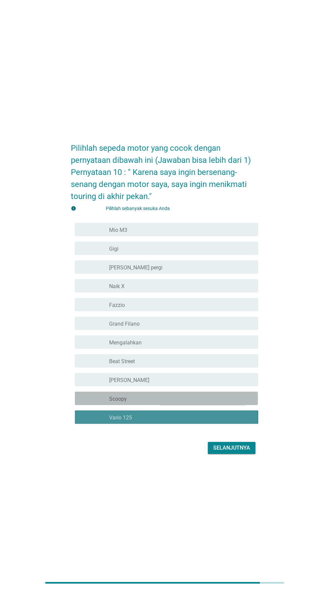
click at [111, 402] on font "Scoopy" at bounding box center [118, 399] width 18 height 6
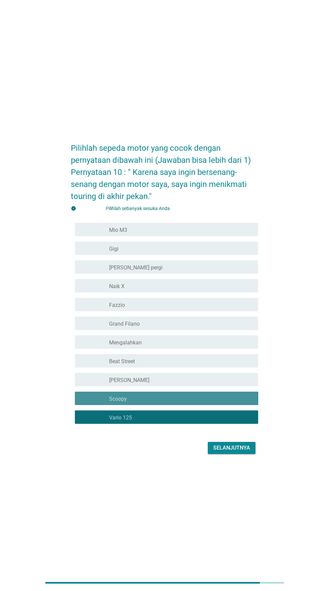
click at [109, 383] on div at bounding box center [109, 381] width 0 height 4
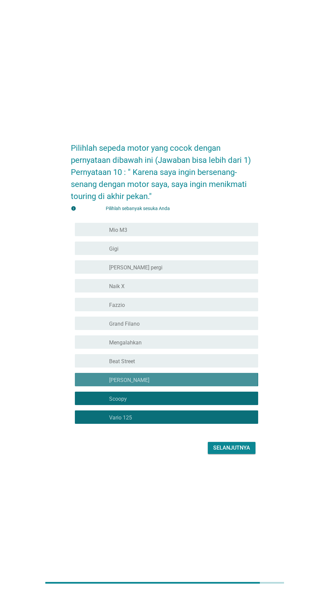
click at [97, 365] on font "memeriksa" at bounding box center [116, 361] width 72 height 8
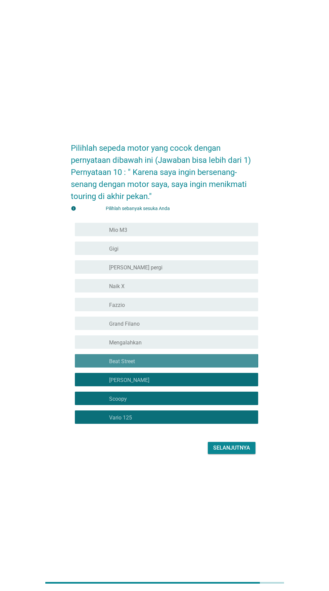
click at [95, 346] on font "memeriksa" at bounding box center [116, 342] width 72 height 8
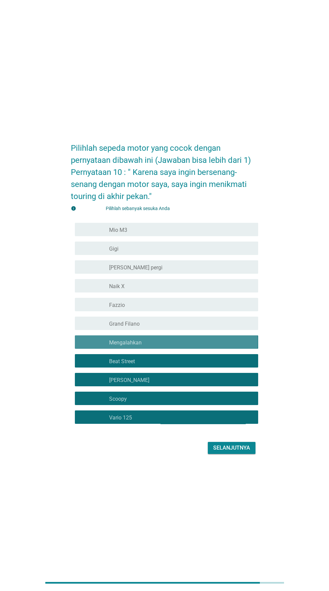
click at [93, 328] on font "memeriksa" at bounding box center [116, 324] width 72 height 8
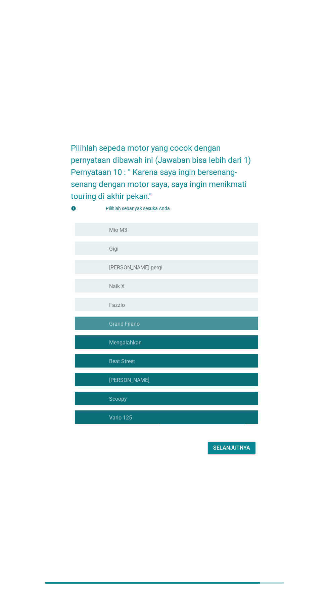
click at [91, 309] on font "memeriksa" at bounding box center [116, 305] width 72 height 8
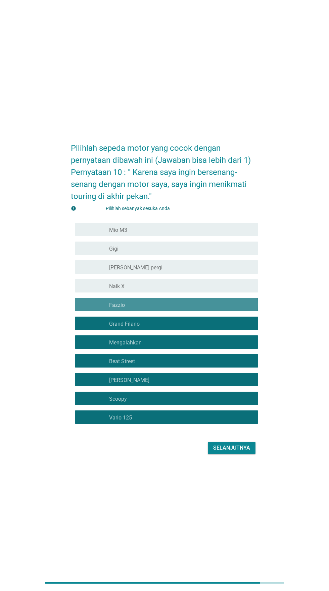
click at [90, 290] on font "memeriksa" at bounding box center [116, 286] width 72 height 8
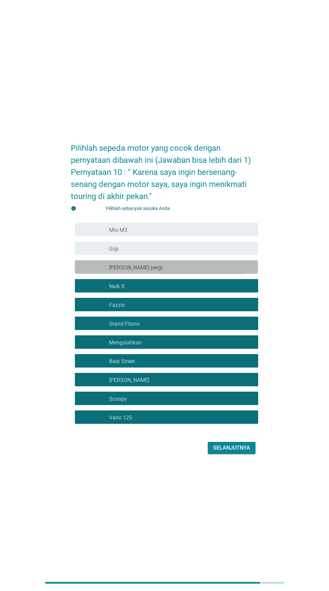
click at [93, 271] on font "memeriksa" at bounding box center [116, 267] width 72 height 8
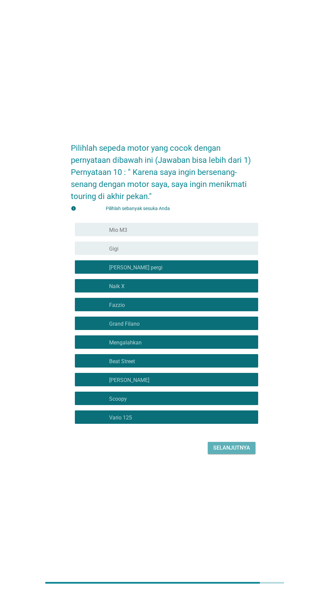
click at [226, 451] on font "Selanjutnya" at bounding box center [231, 448] width 37 height 6
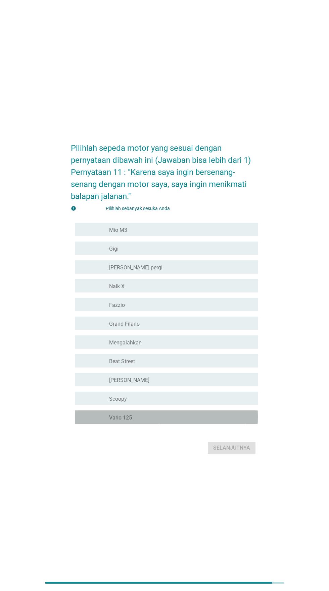
click at [118, 421] on font "Vario 125" at bounding box center [120, 418] width 23 height 6
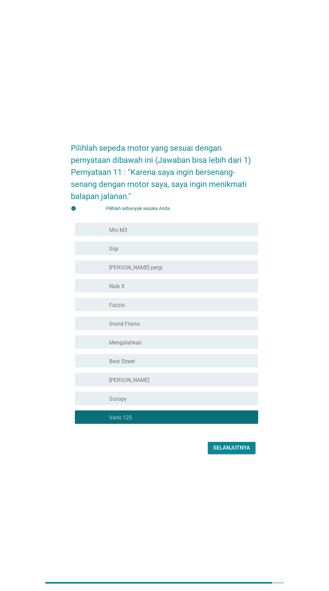
click at [112, 402] on font "Scoopy" at bounding box center [118, 399] width 18 height 6
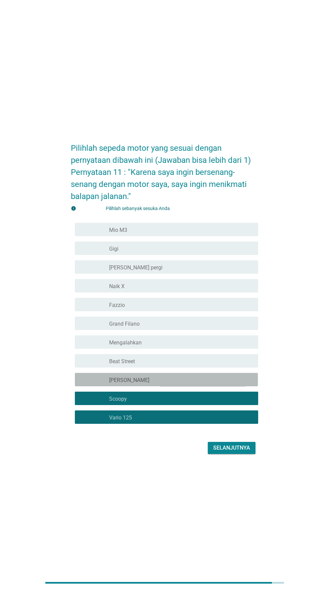
click at [98, 384] on font "memeriksa" at bounding box center [116, 380] width 72 height 8
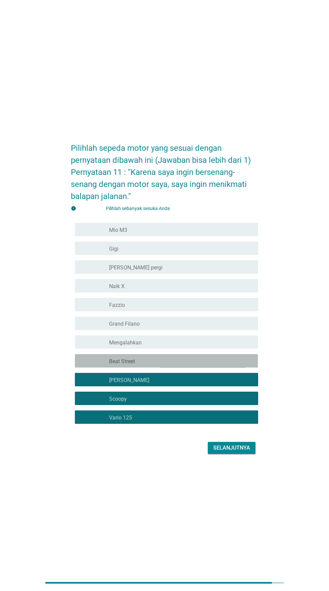
click at [97, 365] on font "memeriksa" at bounding box center [116, 361] width 72 height 8
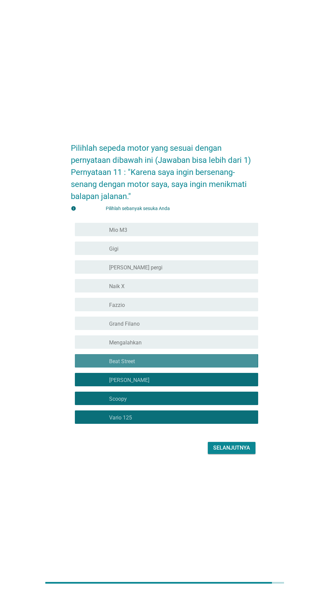
click at [97, 346] on font "memeriksa" at bounding box center [116, 342] width 72 height 8
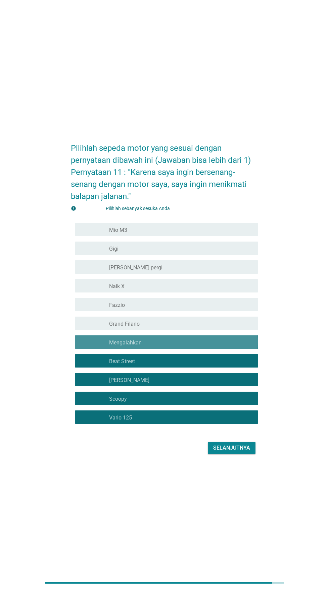
click at [95, 328] on font "memeriksa" at bounding box center [116, 324] width 72 height 8
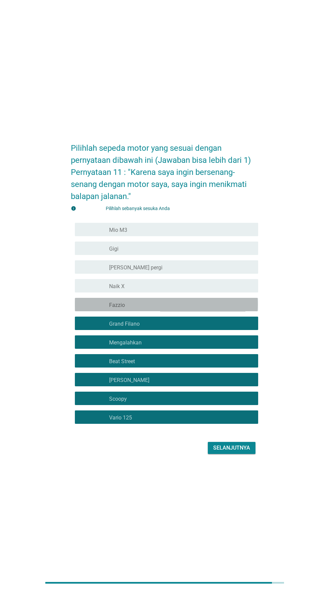
click at [93, 309] on font "memeriksa" at bounding box center [116, 305] width 72 height 8
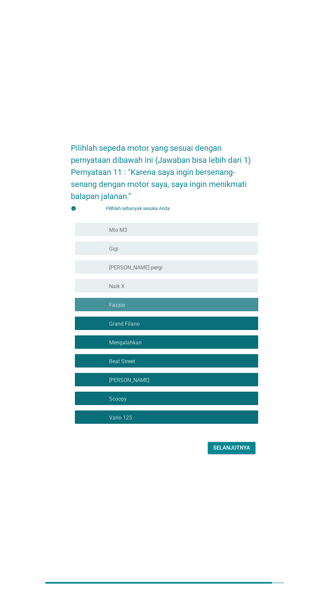
click at [95, 290] on font "memeriksa" at bounding box center [116, 286] width 72 height 8
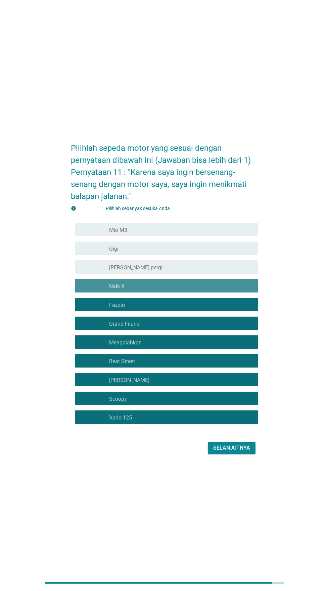
click at [96, 271] on font "memeriksa" at bounding box center [116, 267] width 72 height 8
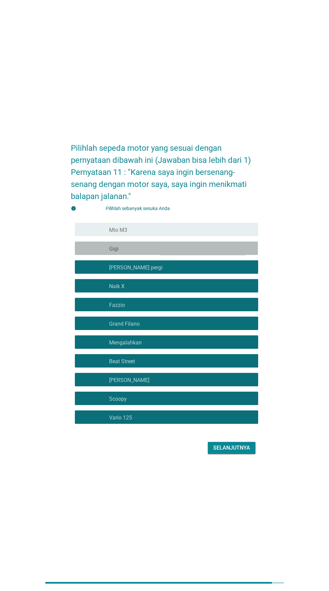
click at [93, 252] on font "memeriksa" at bounding box center [116, 248] width 72 height 8
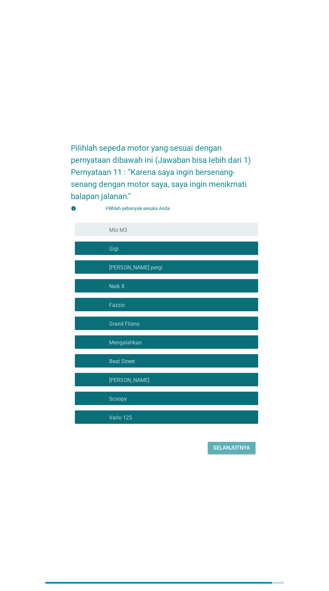
click at [224, 454] on button "Selanjutnya" at bounding box center [232, 448] width 48 height 12
